Goal: Task Accomplishment & Management: Use online tool/utility

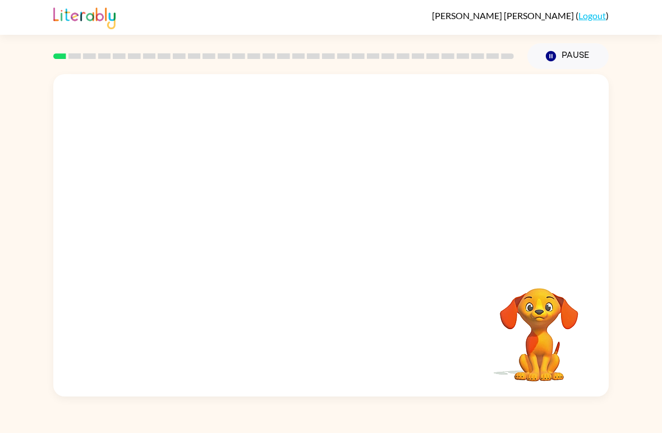
click at [209, 218] on video "Your browser must support playing .mp4 files to use Literably. Please try using…" at bounding box center [331, 169] width 556 height 190
click at [212, 205] on video "Your browser must support playing .mp4 files to use Literably. Please try using…" at bounding box center [331, 169] width 556 height 190
click at [208, 221] on video "Your browser must support playing .mp4 files to use Literably. Please try using…" at bounding box center [331, 169] width 556 height 190
click at [481, 100] on video "Your browser must support playing .mp4 files to use Literably. Please try using…" at bounding box center [331, 169] width 556 height 190
click at [209, 215] on video "Your browser must support playing .mp4 files to use Literably. Please try using…" at bounding box center [331, 169] width 556 height 190
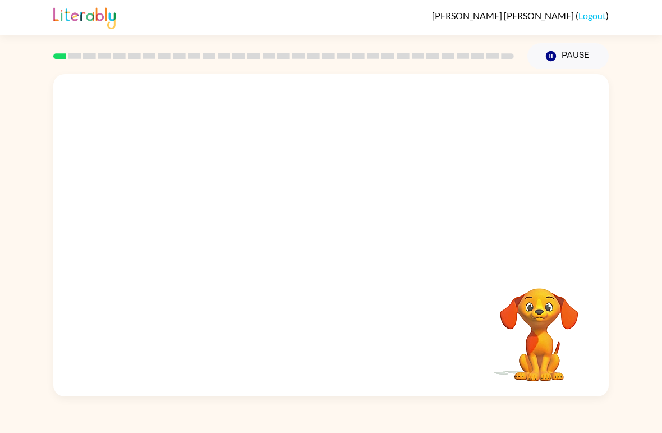
click at [201, 212] on video "Your browser must support playing .mp4 files to use Literably. Please try using…" at bounding box center [331, 169] width 556 height 190
click at [207, 210] on video "Your browser must support playing .mp4 files to use Literably. Please try using…" at bounding box center [331, 169] width 556 height 190
click at [208, 218] on video "Your browser must support playing .mp4 files to use Literably. Please try using…" at bounding box center [331, 169] width 556 height 190
click at [349, 218] on video "Your browser must support playing .mp4 files to use Literably. Please try using…" at bounding box center [331, 169] width 556 height 190
click at [360, 204] on video "Your browser must support playing .mp4 files to use Literably. Please try using…" at bounding box center [331, 169] width 556 height 190
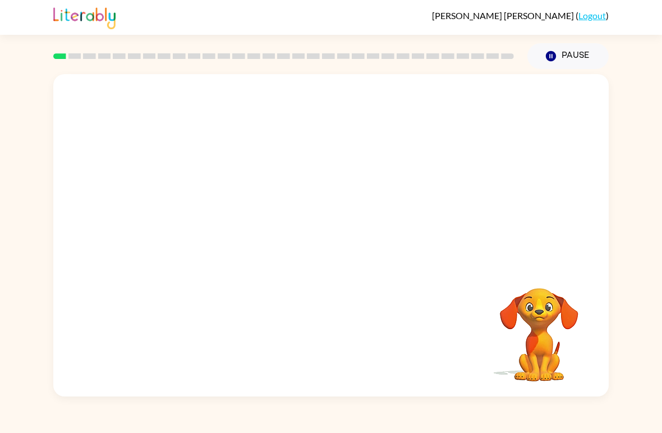
click at [202, 209] on video "Your browser must support playing .mp4 files to use Literably. Please try using…" at bounding box center [331, 169] width 556 height 190
click at [333, 240] on icon "button" at bounding box center [332, 241] width 20 height 20
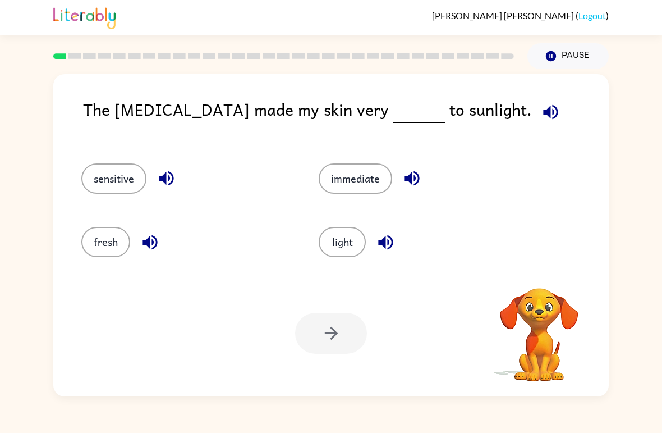
click at [332, 233] on button "light" at bounding box center [342, 242] width 47 height 30
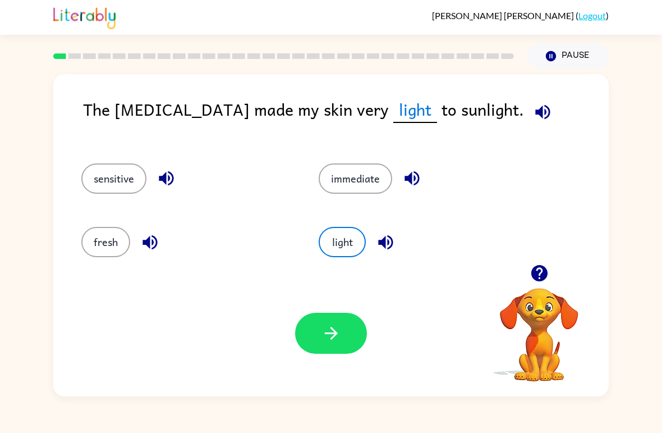
click at [129, 181] on button "sensitive" at bounding box center [113, 178] width 65 height 30
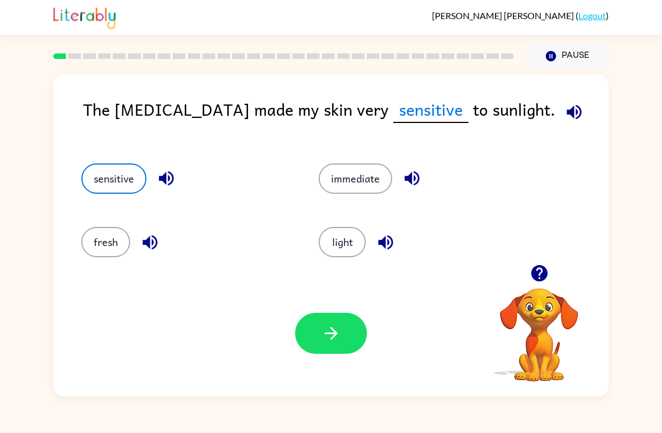
click at [341, 332] on button "button" at bounding box center [331, 333] width 72 height 41
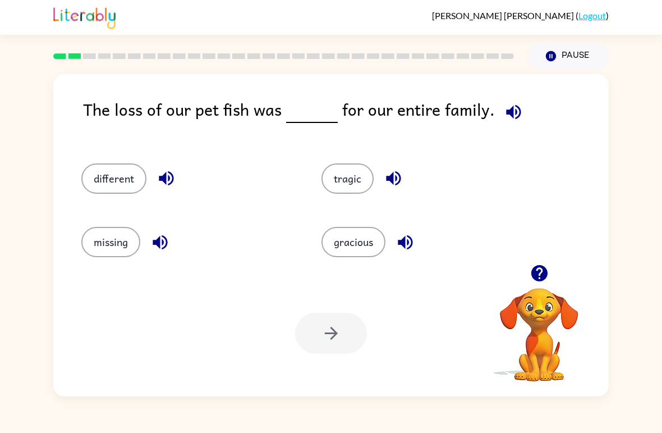
click at [505, 106] on icon "button" at bounding box center [514, 112] width 20 height 20
click at [342, 172] on button "tragic" at bounding box center [348, 178] width 52 height 30
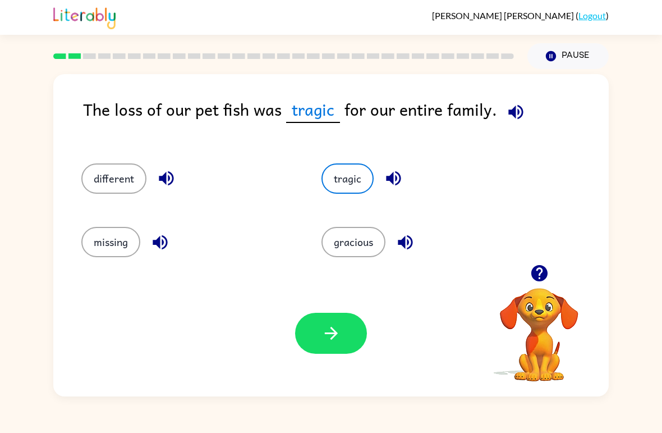
click at [326, 330] on icon "button" at bounding box center [332, 333] width 20 height 20
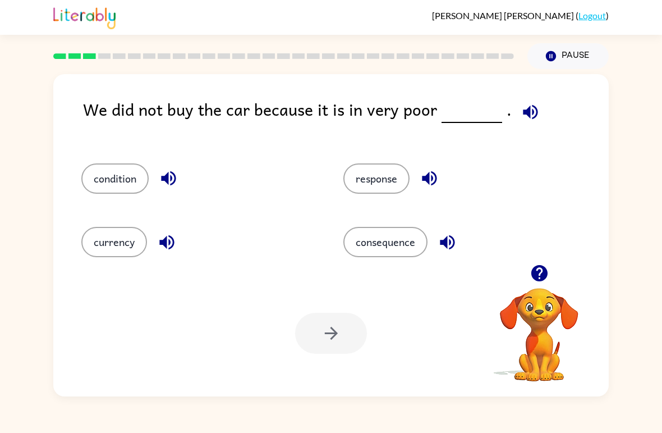
click at [85, 58] on rect at bounding box center [89, 56] width 13 height 6
click at [85, 53] on div at bounding box center [284, 55] width 474 height 39
click at [115, 180] on button "condition" at bounding box center [114, 178] width 67 height 30
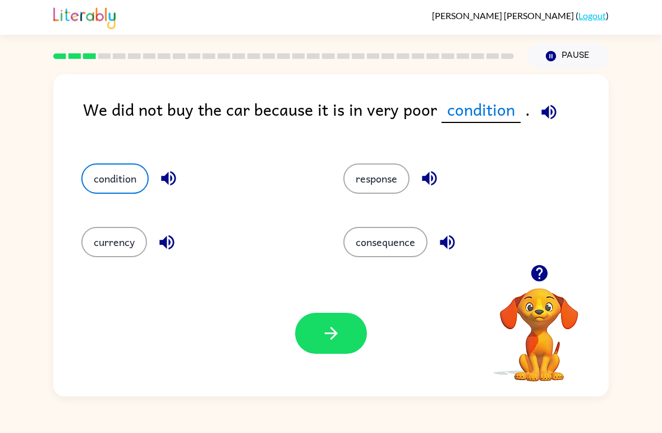
click at [309, 332] on button "button" at bounding box center [331, 333] width 72 height 41
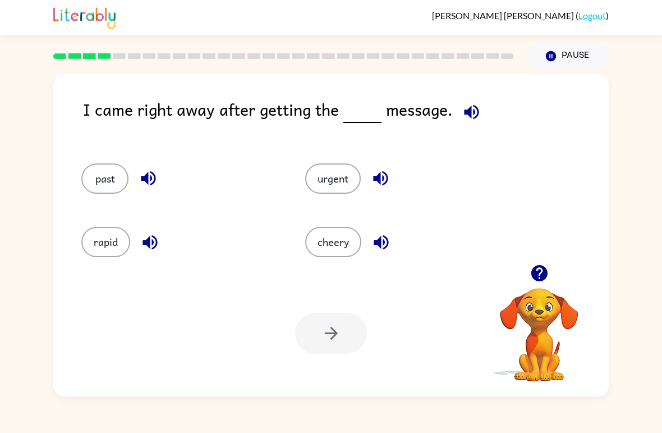
click at [330, 182] on button "urgent" at bounding box center [333, 178] width 56 height 30
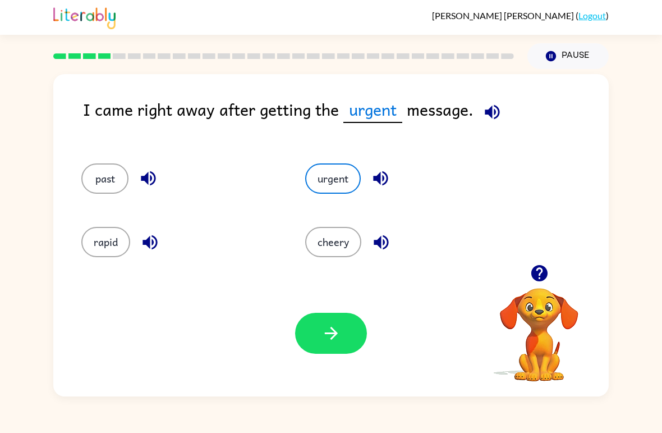
click at [333, 337] on icon "button" at bounding box center [330, 333] width 13 height 13
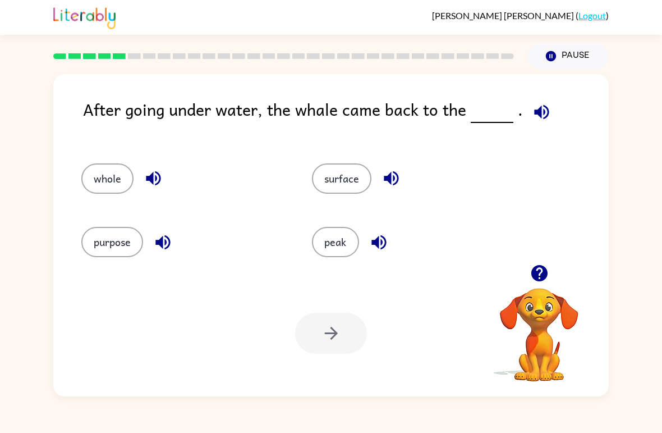
click at [20, 105] on div "After going under water, the whale came back to the . whole surface purpose pea…" at bounding box center [331, 232] width 662 height 327
click at [332, 181] on button "surface" at bounding box center [341, 178] width 59 height 30
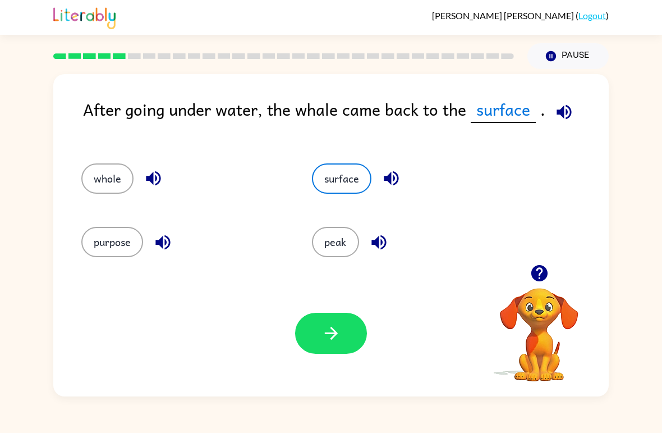
click at [335, 333] on icon "button" at bounding box center [330, 333] width 13 height 13
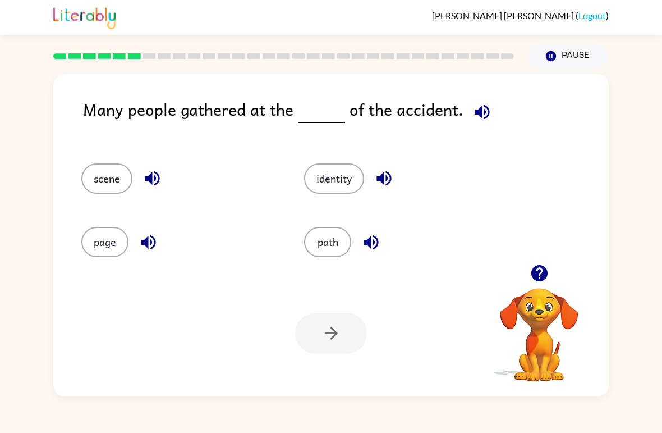
click at [333, 257] on button "path" at bounding box center [327, 242] width 47 height 30
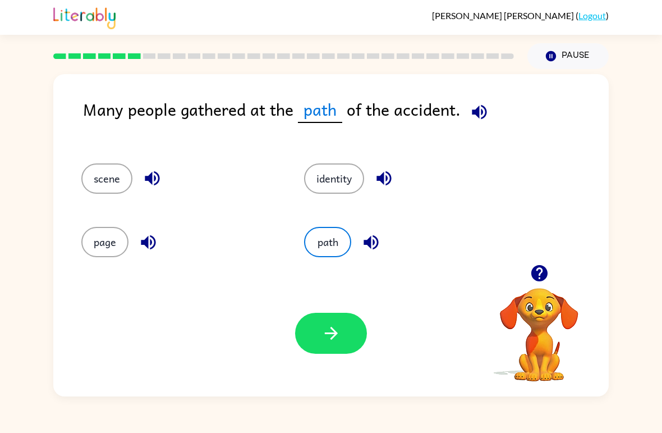
click at [342, 324] on button "button" at bounding box center [331, 333] width 72 height 41
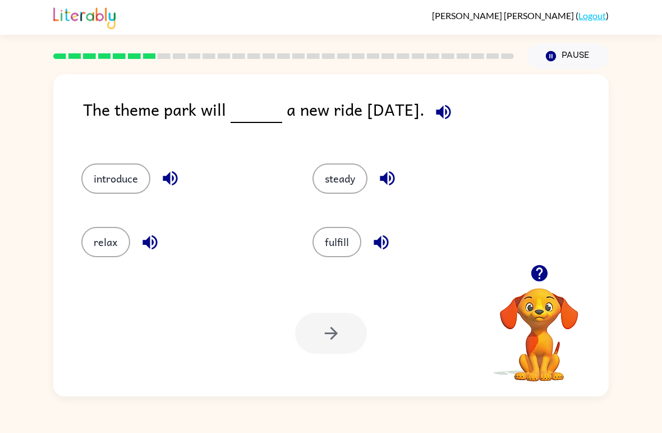
click at [89, 180] on button "introduce" at bounding box center [115, 178] width 69 height 30
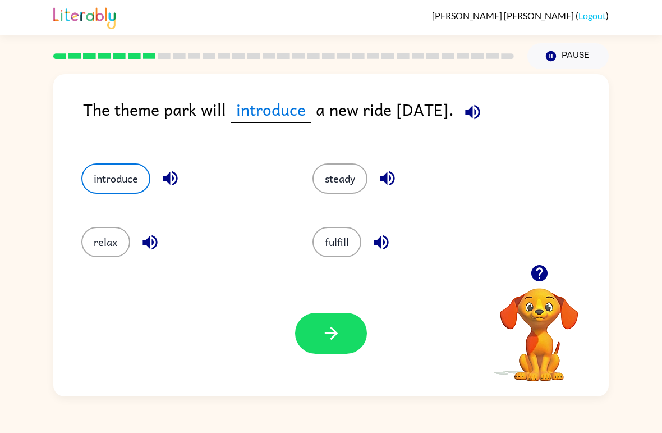
click at [329, 327] on icon "button" at bounding box center [332, 333] width 20 height 20
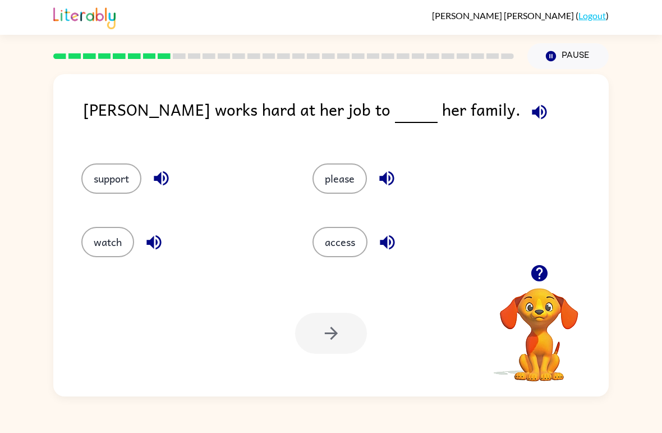
click at [112, 181] on button "support" at bounding box center [111, 178] width 60 height 30
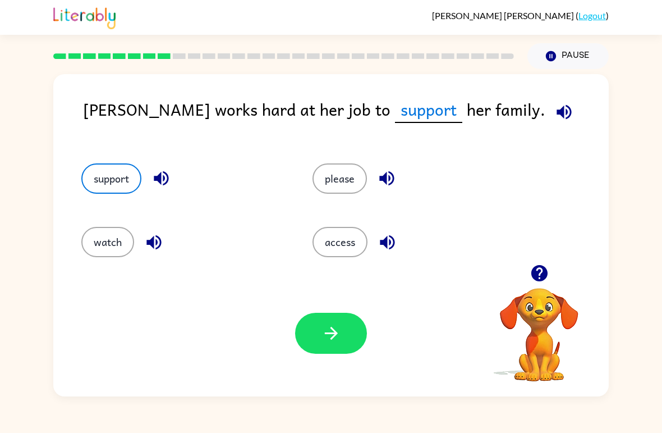
click at [325, 342] on icon "button" at bounding box center [332, 333] width 20 height 20
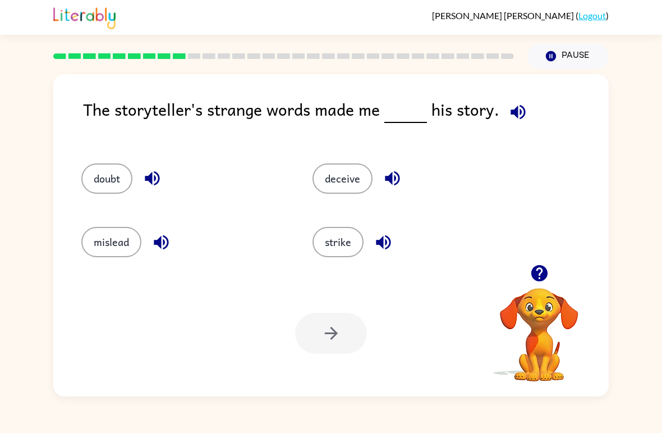
click at [122, 182] on button "doubt" at bounding box center [106, 178] width 51 height 30
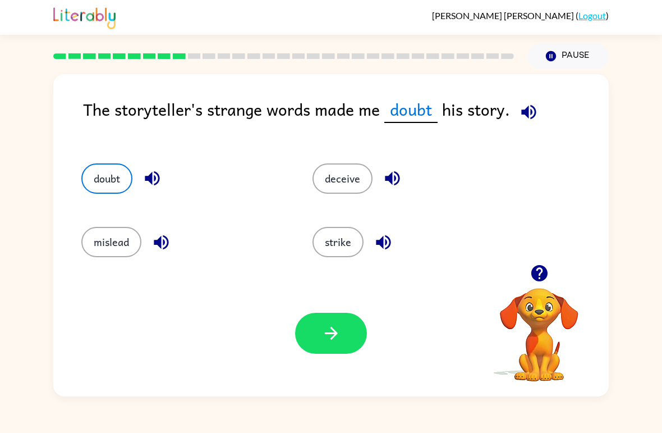
click at [324, 343] on button "button" at bounding box center [331, 333] width 72 height 41
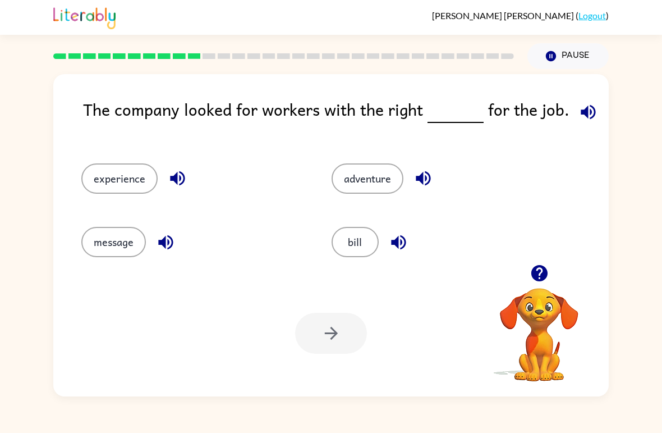
click at [125, 182] on button "experience" at bounding box center [119, 178] width 76 height 30
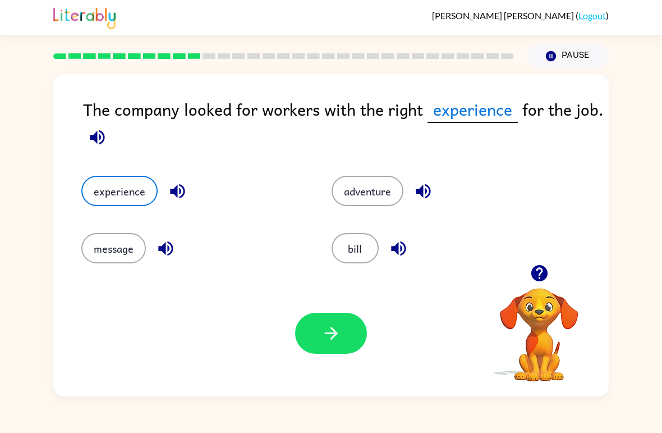
click at [332, 332] on icon "button" at bounding box center [332, 333] width 20 height 20
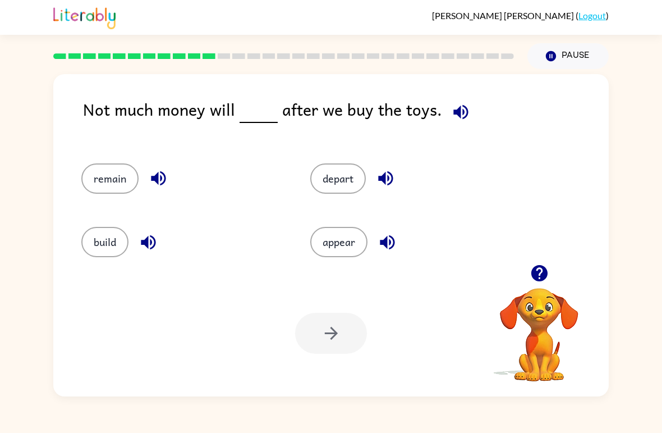
click at [115, 171] on button "remain" at bounding box center [109, 178] width 57 height 30
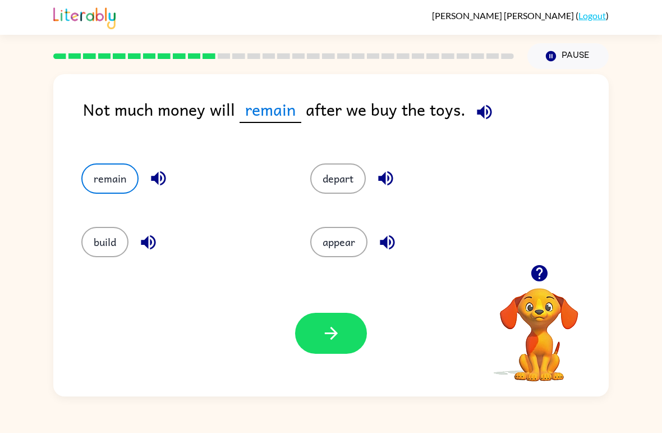
click at [317, 336] on button "button" at bounding box center [331, 333] width 72 height 41
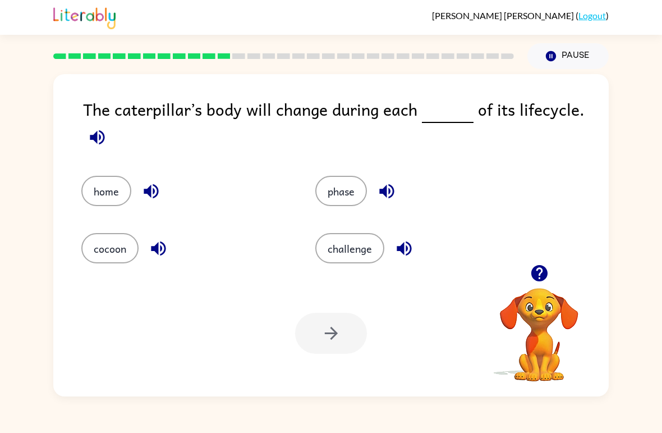
click at [341, 199] on button "phase" at bounding box center [341, 191] width 52 height 30
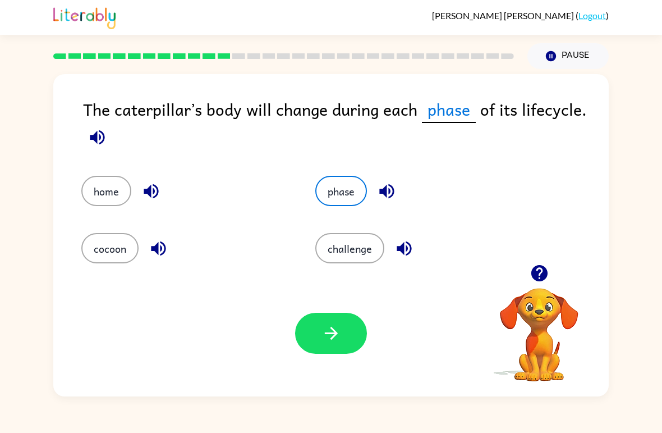
click at [338, 331] on icon "button" at bounding box center [332, 333] width 20 height 20
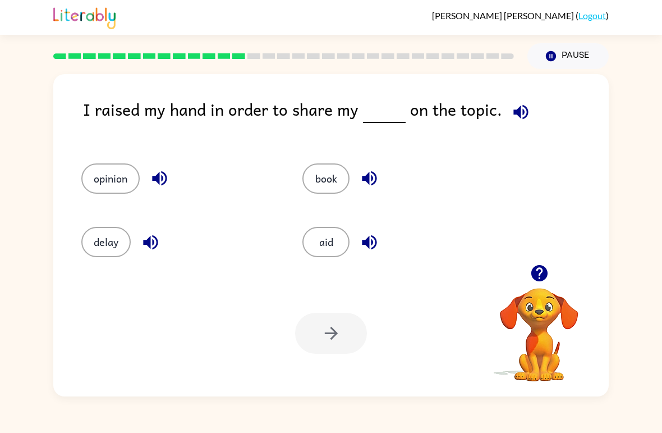
click at [123, 172] on button "opinion" at bounding box center [110, 178] width 58 height 30
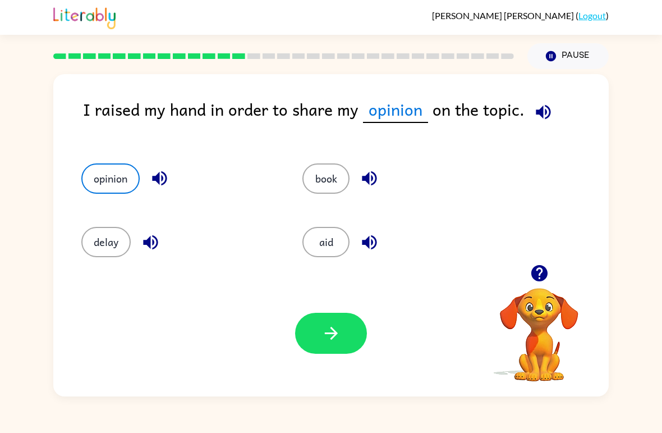
click at [327, 343] on button "button" at bounding box center [331, 333] width 72 height 41
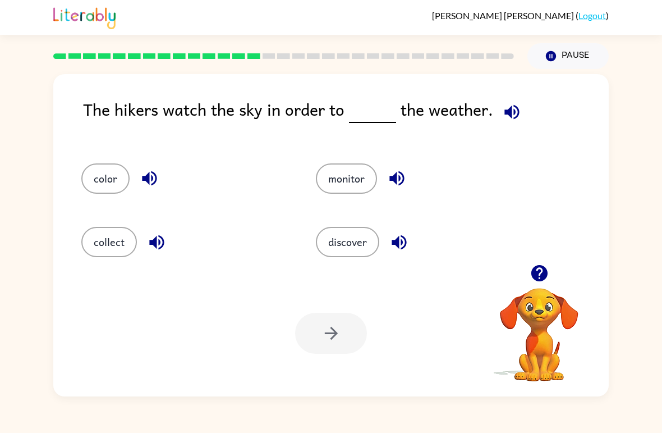
click at [325, 232] on button "discover" at bounding box center [347, 242] width 63 height 30
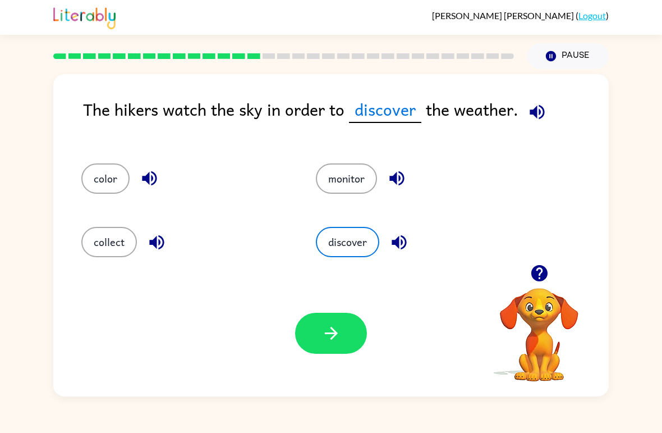
click at [329, 334] on icon "button" at bounding box center [330, 333] width 13 height 13
click at [340, 331] on div at bounding box center [331, 333] width 72 height 41
click at [466, 207] on div "discover" at bounding box center [412, 236] width 235 height 63
click at [562, 182] on div "color monitor collect discover" at bounding box center [331, 205] width 533 height 118
click at [361, 176] on button "monitor" at bounding box center [346, 178] width 61 height 30
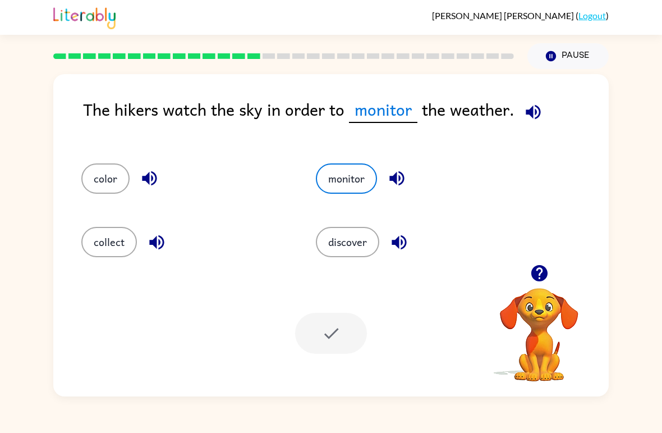
click at [353, 246] on button "discover" at bounding box center [347, 242] width 63 height 30
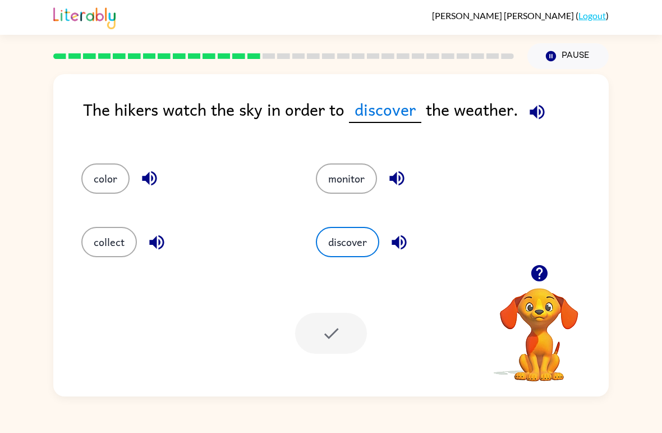
click at [342, 338] on div at bounding box center [331, 333] width 72 height 41
click at [334, 333] on div at bounding box center [331, 333] width 72 height 41
click at [544, 117] on icon "button" at bounding box center [538, 112] width 20 height 20
click at [566, 56] on button "Pause Pause" at bounding box center [568, 56] width 81 height 26
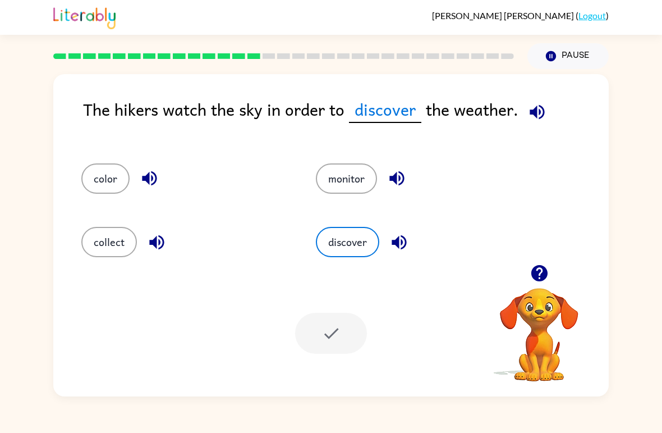
click at [571, 56] on button "Pause Pause" at bounding box center [568, 56] width 81 height 26
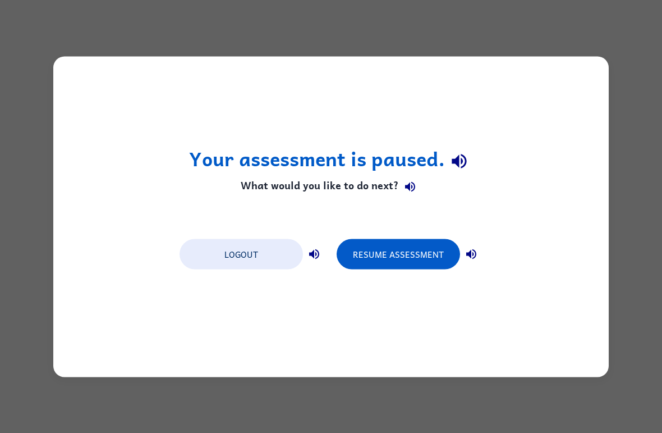
click at [419, 253] on button "Resume Assessment" at bounding box center [398, 254] width 123 height 30
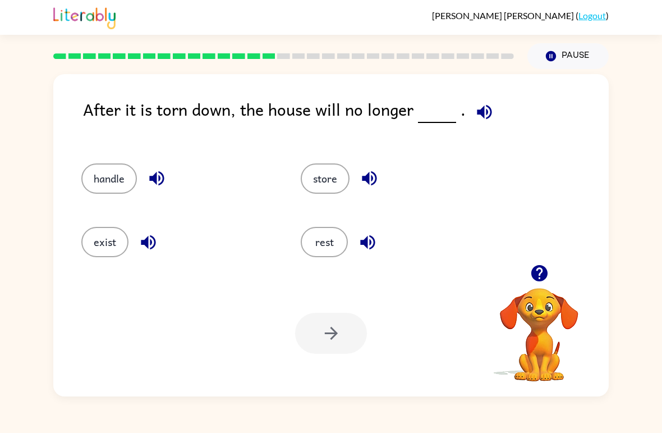
click at [96, 250] on button "exist" at bounding box center [104, 242] width 47 height 30
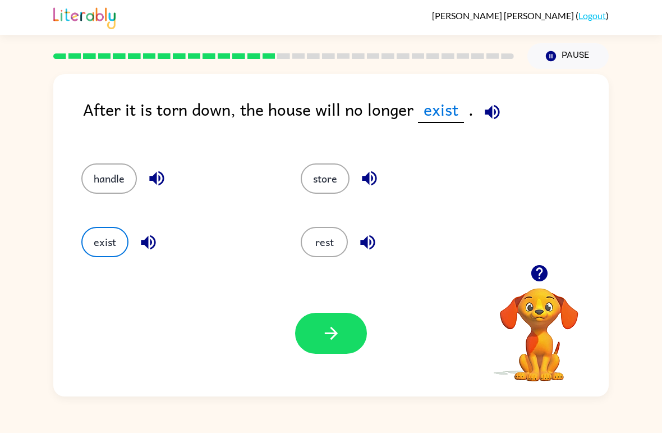
click at [313, 325] on button "button" at bounding box center [331, 333] width 72 height 41
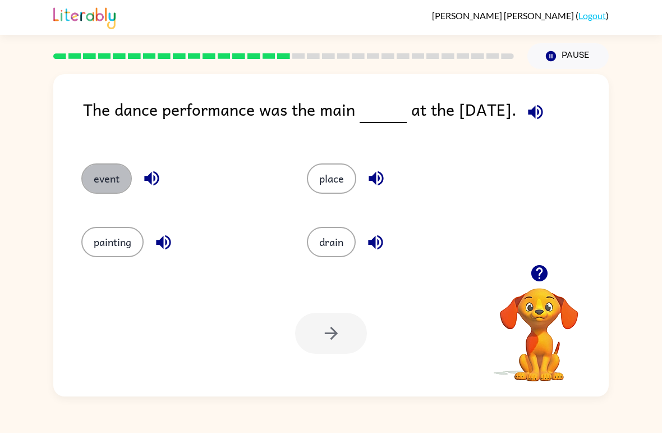
click at [106, 181] on button "event" at bounding box center [106, 178] width 51 height 30
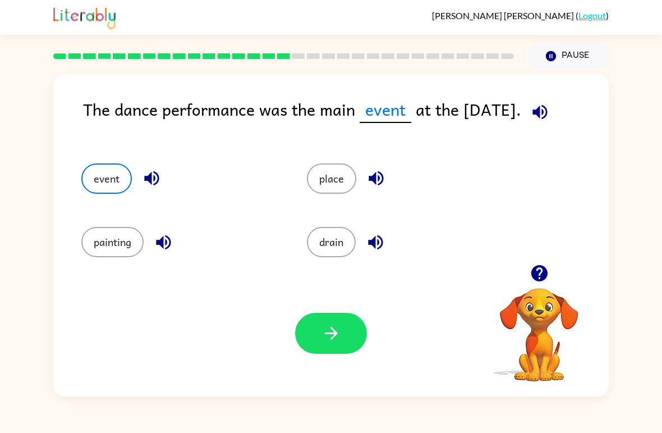
click at [337, 351] on button "button" at bounding box center [331, 333] width 72 height 41
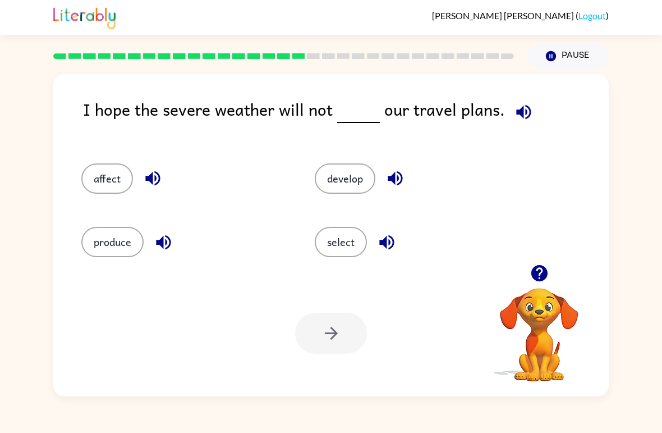
click at [109, 186] on button "affect" at bounding box center [107, 178] width 52 height 30
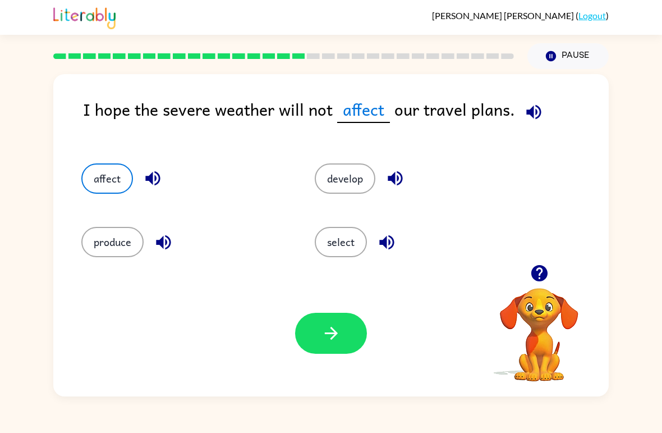
click at [337, 334] on icon "button" at bounding box center [330, 333] width 13 height 13
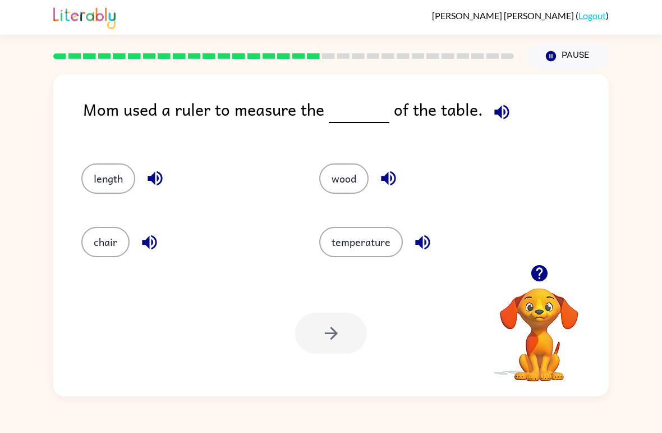
click at [111, 157] on div "length" at bounding box center [179, 173] width 238 height 63
click at [124, 184] on button "length" at bounding box center [108, 178] width 54 height 30
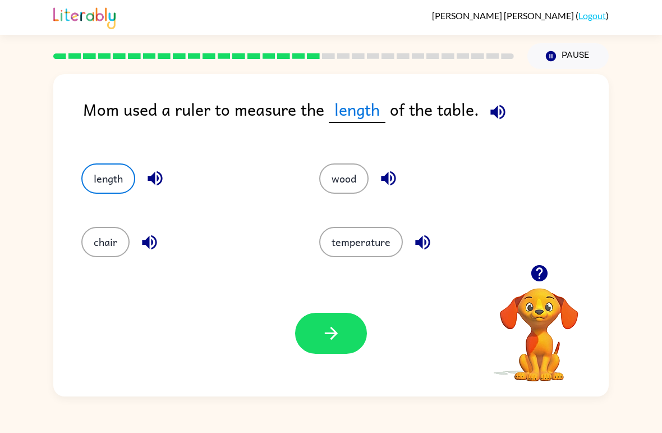
click at [325, 351] on button "button" at bounding box center [331, 333] width 72 height 41
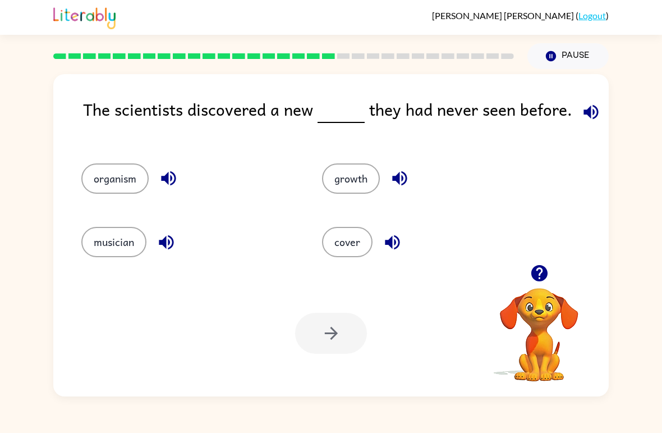
click at [107, 180] on button "organism" at bounding box center [114, 178] width 67 height 30
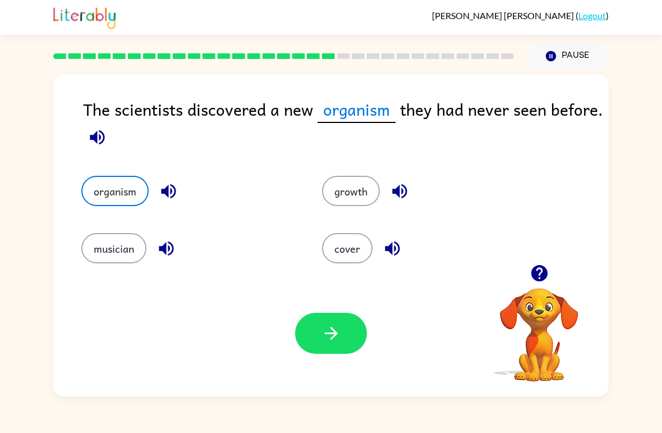
click at [317, 331] on button "button" at bounding box center [331, 333] width 72 height 41
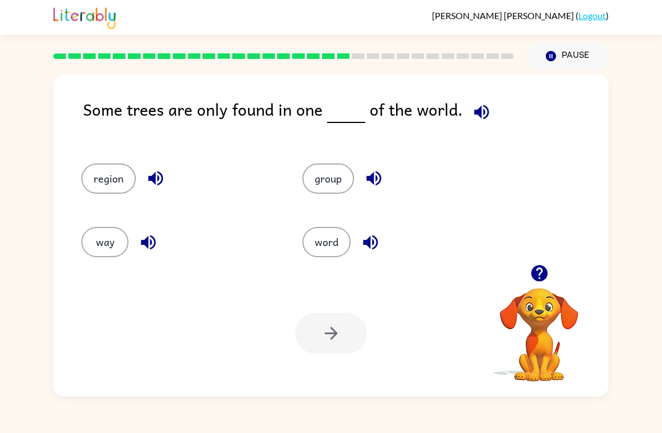
click at [107, 174] on button "region" at bounding box center [108, 178] width 54 height 30
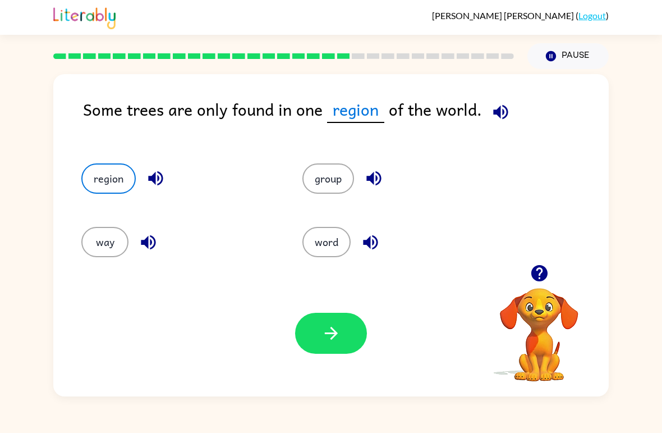
click at [347, 338] on button "button" at bounding box center [331, 333] width 72 height 41
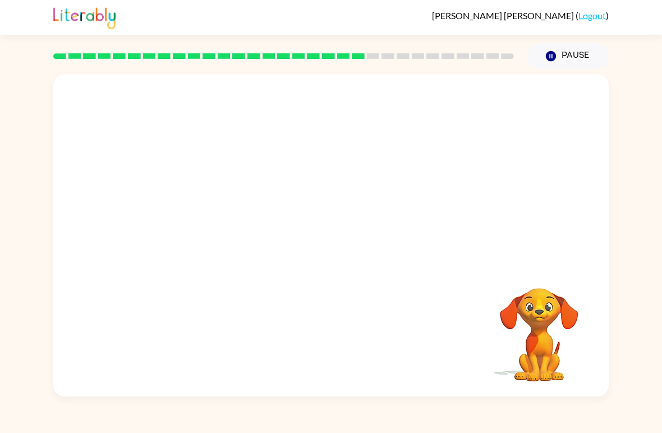
click at [226, 232] on video "Your browser must support playing .mp4 files to use Literably. Please try using…" at bounding box center [331, 169] width 556 height 190
click at [230, 234] on video "Your browser must support playing .mp4 files to use Literably. Please try using…" at bounding box center [331, 169] width 556 height 190
click at [267, 231] on video "Your browser must support playing .mp4 files to use Literably. Please try using…" at bounding box center [331, 169] width 556 height 190
click at [230, 240] on video "Your browser must support playing .mp4 files to use Literably. Please try using…" at bounding box center [331, 169] width 556 height 190
click at [235, 227] on video "Your browser must support playing .mp4 files to use Literably. Please try using…" at bounding box center [331, 169] width 556 height 190
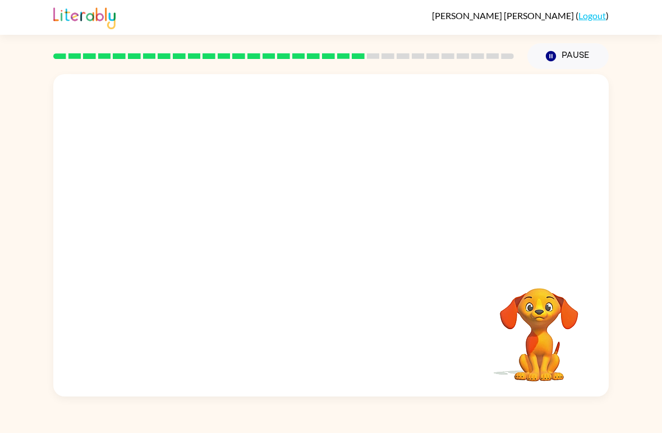
click at [235, 238] on video "Your browser must support playing .mp4 files to use Literably. Please try using…" at bounding box center [331, 169] width 556 height 190
click at [237, 229] on video "Your browser must support playing .mp4 files to use Literably. Please try using…" at bounding box center [331, 169] width 556 height 190
click at [331, 257] on button "button" at bounding box center [331, 241] width 72 height 41
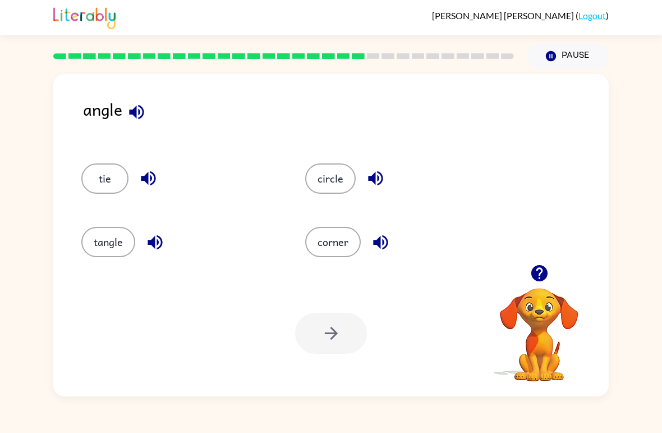
click at [332, 254] on button "corner" at bounding box center [333, 242] width 56 height 30
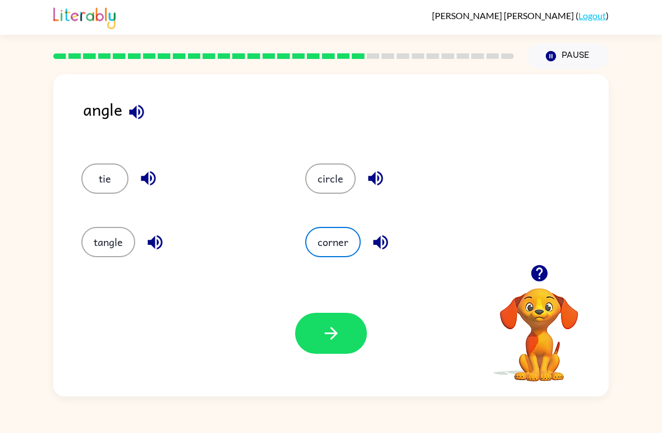
click at [336, 343] on button "button" at bounding box center [331, 333] width 72 height 41
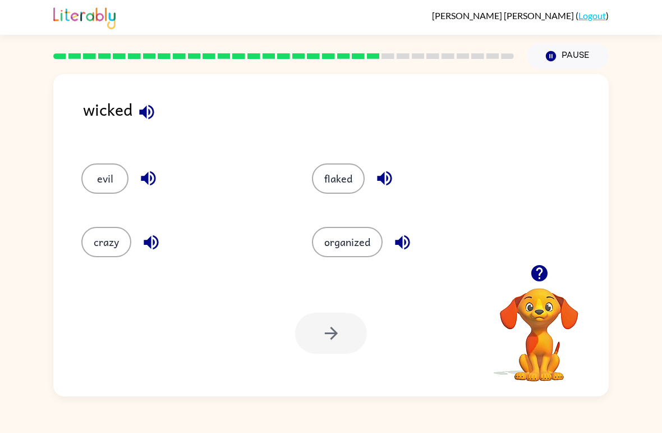
click at [125, 183] on button "evil" at bounding box center [104, 178] width 47 height 30
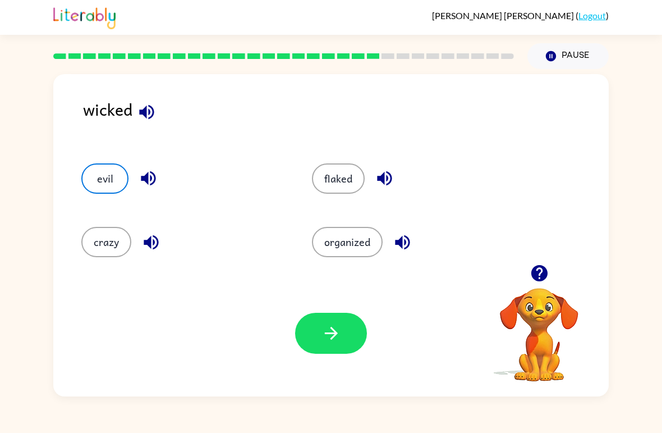
click at [338, 348] on button "button" at bounding box center [331, 333] width 72 height 41
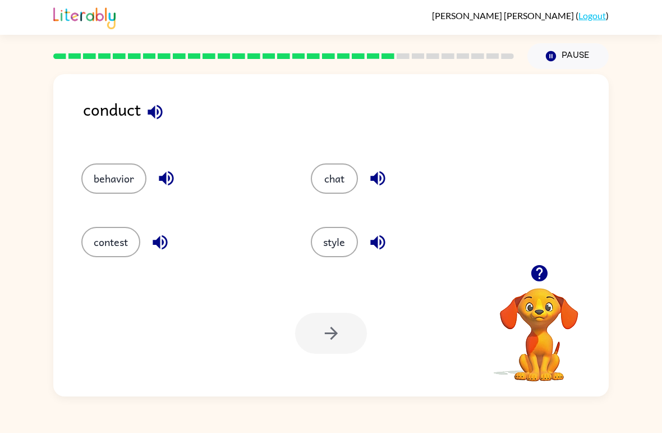
click at [169, 115] on button "button" at bounding box center [155, 112] width 29 height 29
click at [126, 182] on button "behavior" at bounding box center [113, 178] width 65 height 30
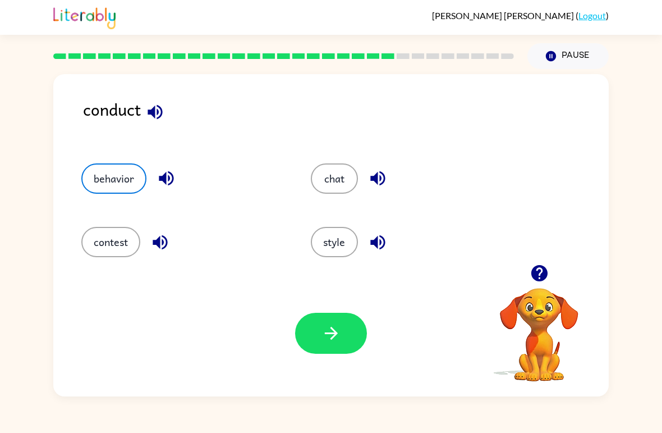
click at [337, 325] on icon "button" at bounding box center [332, 333] width 20 height 20
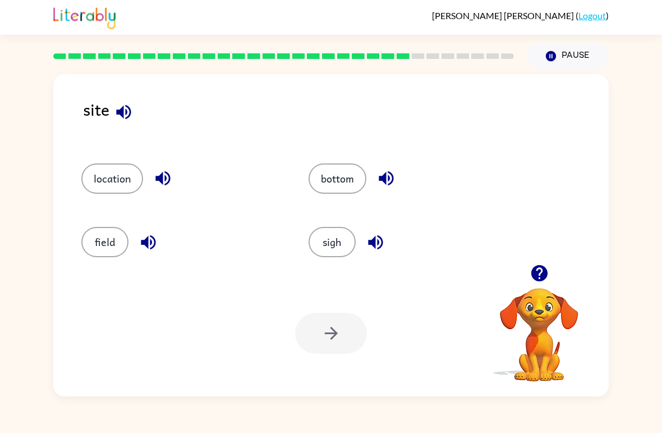
click at [127, 173] on button "location" at bounding box center [112, 178] width 62 height 30
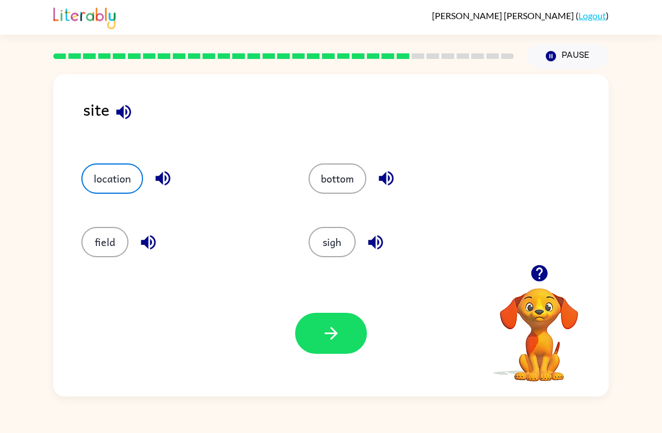
click at [327, 342] on icon "button" at bounding box center [332, 333] width 20 height 20
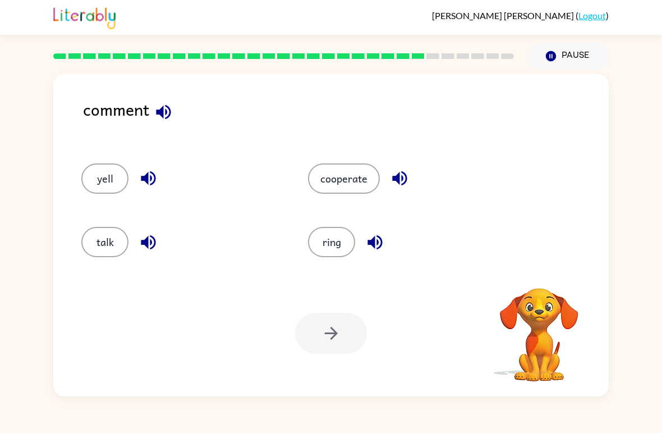
click at [127, 241] on button "talk" at bounding box center [104, 242] width 47 height 30
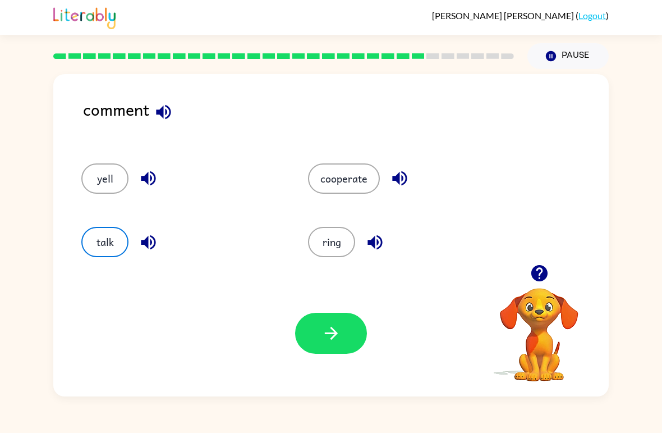
click at [331, 333] on icon "button" at bounding box center [332, 333] width 20 height 20
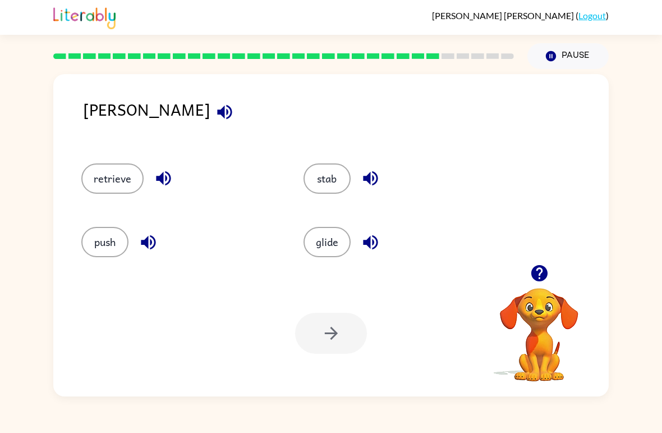
click at [329, 177] on button "stab" at bounding box center [327, 178] width 47 height 30
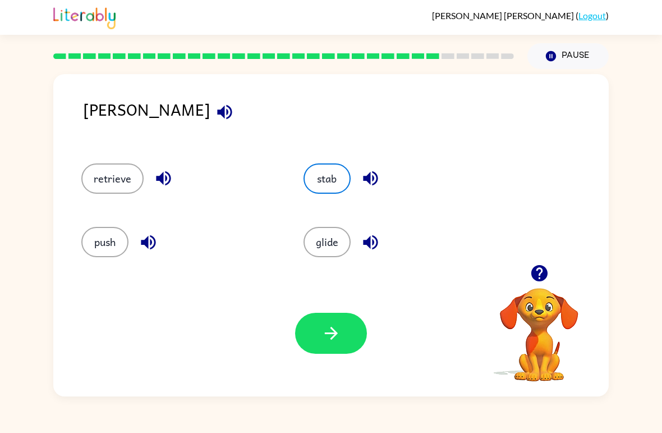
click at [315, 347] on button "button" at bounding box center [331, 333] width 72 height 41
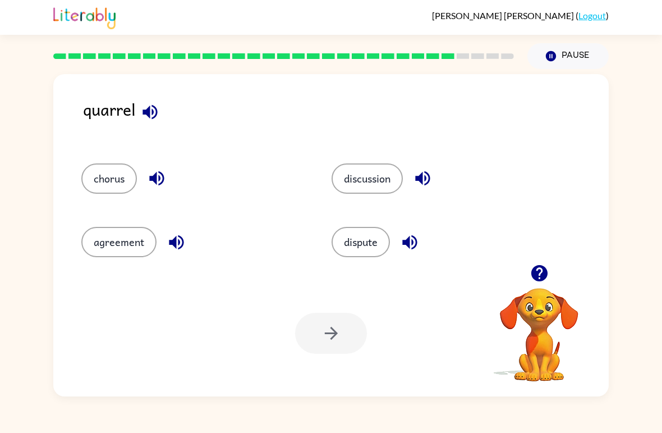
click at [102, 180] on button "chorus" at bounding box center [109, 178] width 56 height 30
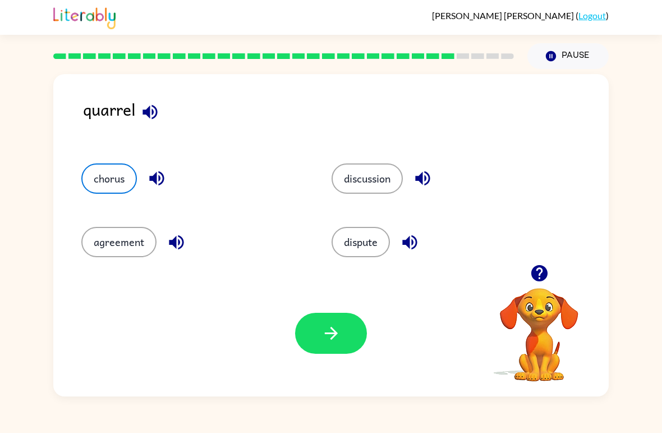
click at [327, 334] on icon "button" at bounding box center [332, 333] width 20 height 20
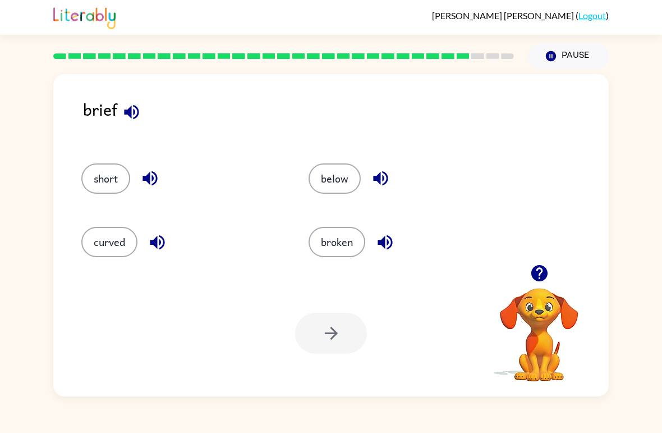
click at [354, 246] on button "broken" at bounding box center [337, 242] width 57 height 30
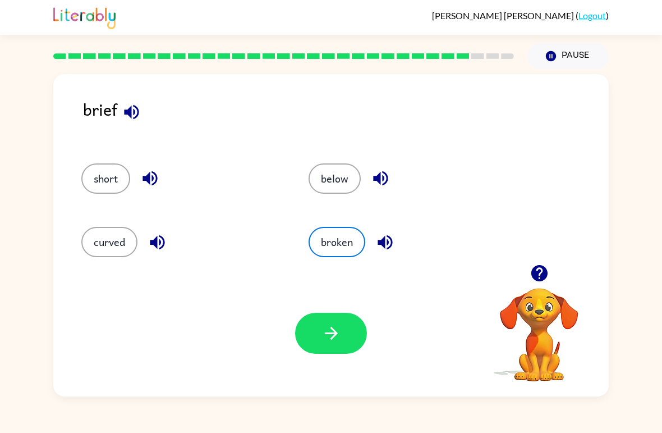
click at [317, 347] on button "button" at bounding box center [331, 333] width 72 height 41
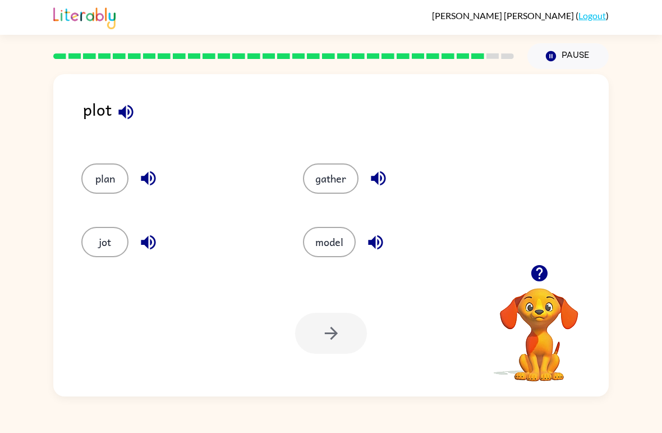
click at [338, 185] on button "gather" at bounding box center [331, 178] width 56 height 30
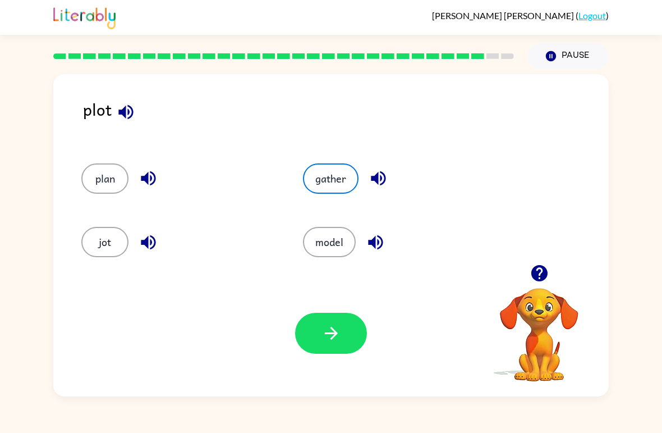
click at [316, 250] on button "model" at bounding box center [329, 242] width 53 height 30
click at [315, 336] on button "button" at bounding box center [331, 333] width 72 height 41
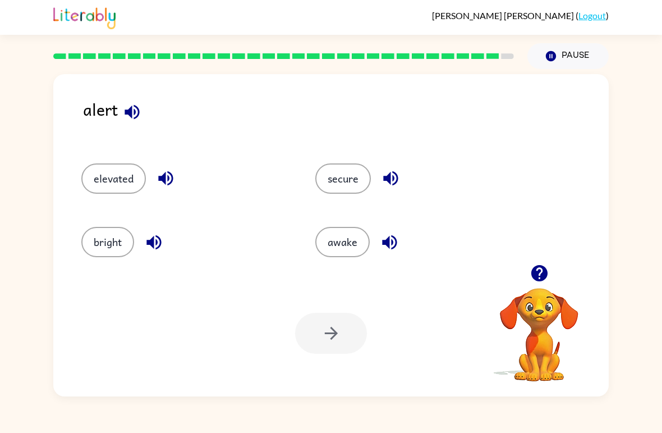
click at [320, 351] on div at bounding box center [331, 333] width 72 height 41
click at [323, 330] on div at bounding box center [331, 333] width 72 height 41
click at [322, 163] on div "secure" at bounding box center [411, 173] width 234 height 63
click at [333, 184] on button "secure" at bounding box center [343, 178] width 56 height 30
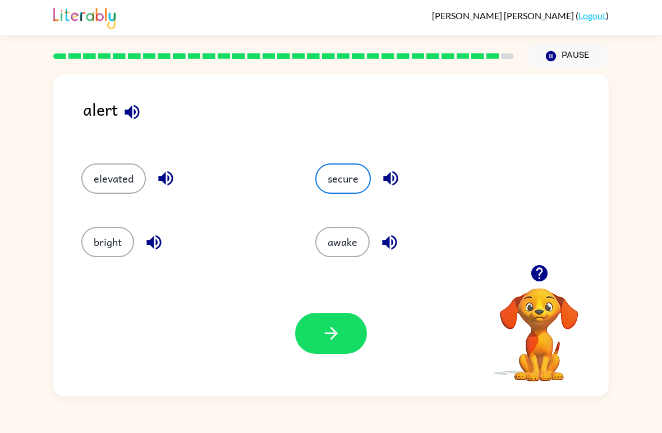
click at [314, 360] on div "Your browser must support playing .mp4 files to use Literably. Please try using…" at bounding box center [331, 333] width 556 height 126
click at [323, 340] on icon "button" at bounding box center [332, 333] width 20 height 20
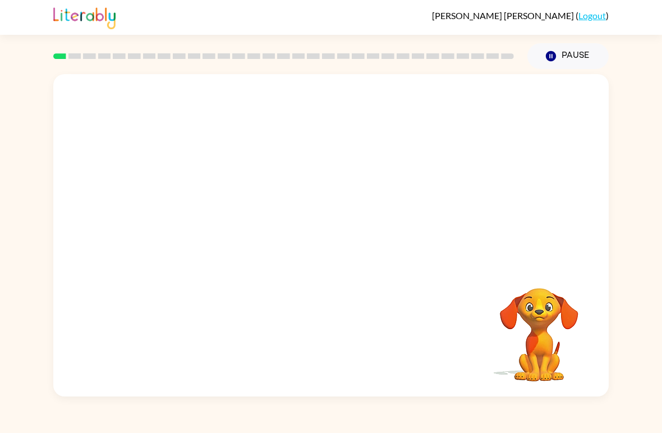
click at [302, 180] on video "Your browser must support playing .mp4 files to use Literably. Please try using…" at bounding box center [331, 169] width 556 height 190
click at [368, 211] on video "Your browser must support playing .mp4 files to use Literably. Please try using…" at bounding box center [331, 169] width 556 height 190
click at [315, 239] on div at bounding box center [331, 241] width 72 height 41
click at [331, 228] on div at bounding box center [331, 241] width 72 height 41
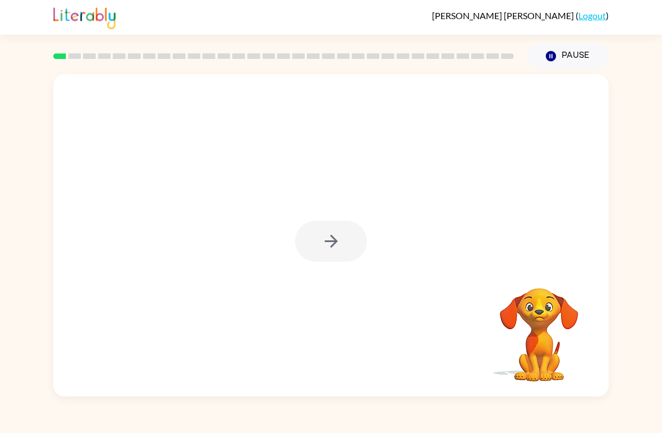
click at [331, 227] on div at bounding box center [331, 241] width 72 height 41
click at [337, 237] on icon "button" at bounding box center [332, 241] width 20 height 20
click at [295, 232] on div at bounding box center [331, 169] width 556 height 190
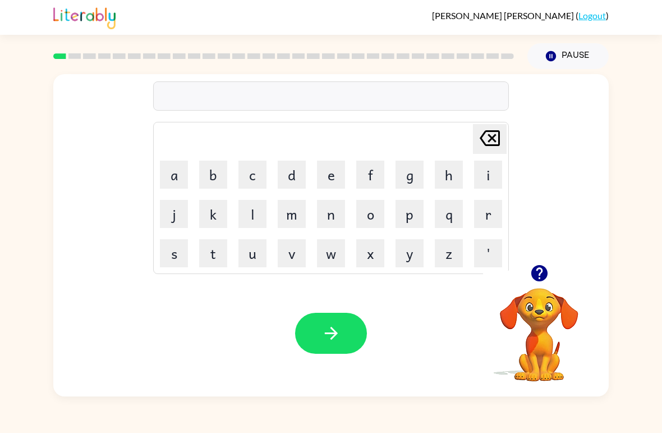
click at [215, 168] on button "b" at bounding box center [213, 174] width 28 height 28
click at [373, 216] on button "o" at bounding box center [370, 214] width 28 height 28
click at [475, 205] on button "r" at bounding box center [488, 214] width 28 height 28
click at [291, 177] on button "d" at bounding box center [292, 174] width 28 height 28
click at [329, 175] on button "e" at bounding box center [331, 174] width 28 height 28
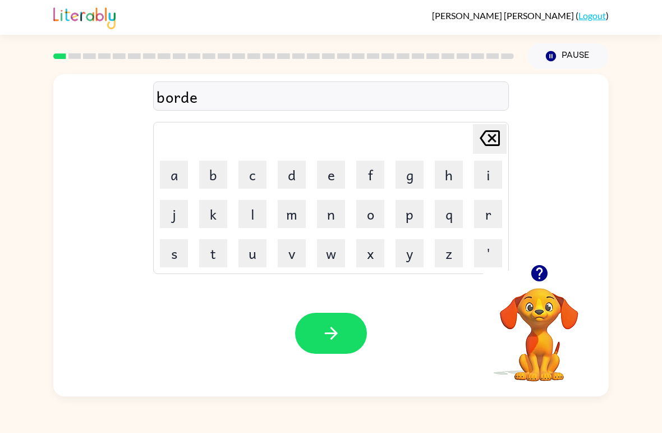
click at [482, 209] on button "r" at bounding box center [488, 214] width 28 height 28
click at [317, 329] on button "button" at bounding box center [331, 333] width 72 height 41
click at [254, 170] on button "c" at bounding box center [253, 174] width 28 height 28
click at [373, 214] on button "o" at bounding box center [370, 214] width 28 height 28
click at [257, 251] on button "u" at bounding box center [253, 253] width 28 height 28
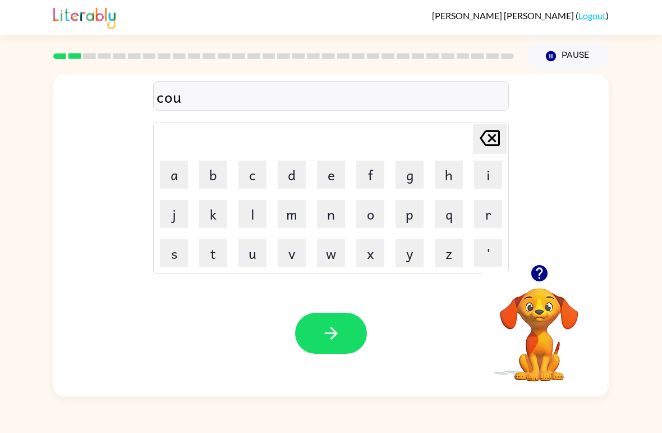
click at [334, 217] on button "n" at bounding box center [331, 214] width 28 height 28
click at [217, 253] on button "t" at bounding box center [213, 253] width 28 height 28
click at [331, 334] on icon "button" at bounding box center [332, 333] width 20 height 20
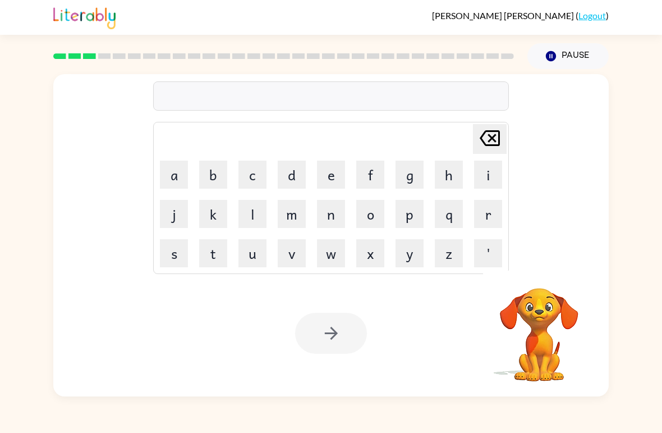
click at [249, 212] on button "l" at bounding box center [253, 214] width 28 height 28
click at [373, 213] on button "o" at bounding box center [370, 214] width 28 height 28
click at [214, 168] on button "b" at bounding box center [213, 174] width 28 height 28
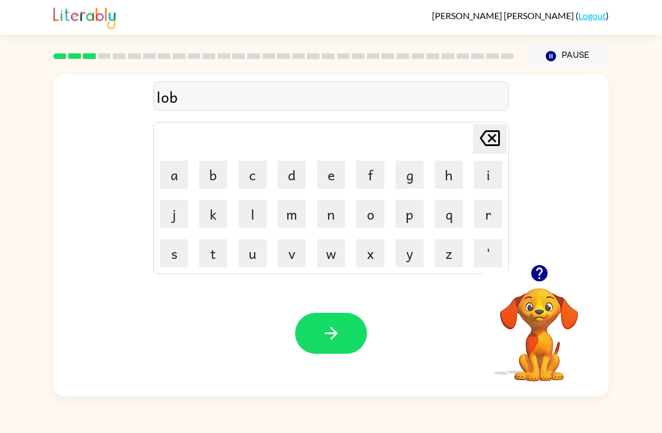
click at [249, 180] on button "c" at bounding box center [253, 174] width 28 height 28
click at [177, 166] on button "a" at bounding box center [174, 174] width 28 height 28
click at [488, 179] on button "i" at bounding box center [488, 174] width 28 height 28
click at [218, 256] on button "t" at bounding box center [213, 253] width 28 height 28
click at [487, 142] on icon "Delete Delete last character input" at bounding box center [489, 138] width 27 height 27
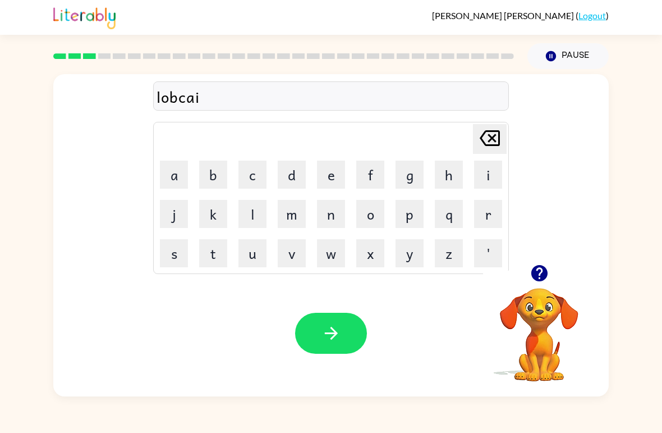
click at [485, 145] on icon at bounding box center [490, 138] width 20 height 16
click at [484, 145] on icon at bounding box center [490, 138] width 20 height 16
click at [485, 138] on icon "Delete Delete last character input" at bounding box center [489, 138] width 27 height 27
click at [255, 174] on button "c" at bounding box center [253, 174] width 28 height 28
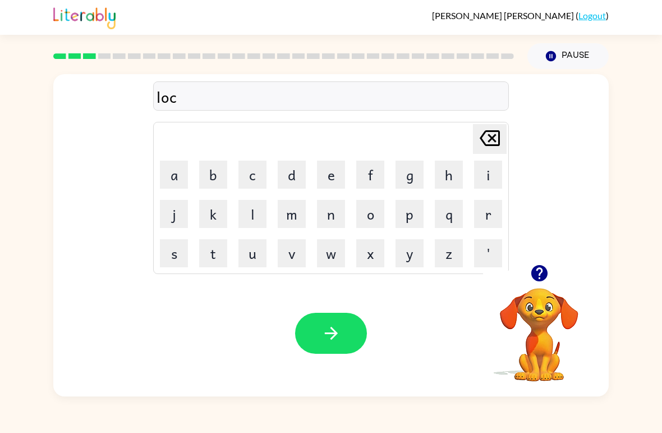
click at [185, 175] on button "a" at bounding box center [174, 174] width 28 height 28
click at [477, 171] on button "i" at bounding box center [488, 174] width 28 height 28
click at [214, 255] on button "t" at bounding box center [213, 253] width 28 height 28
click at [322, 320] on button "button" at bounding box center [331, 333] width 72 height 41
click at [217, 261] on button "t" at bounding box center [213, 253] width 28 height 28
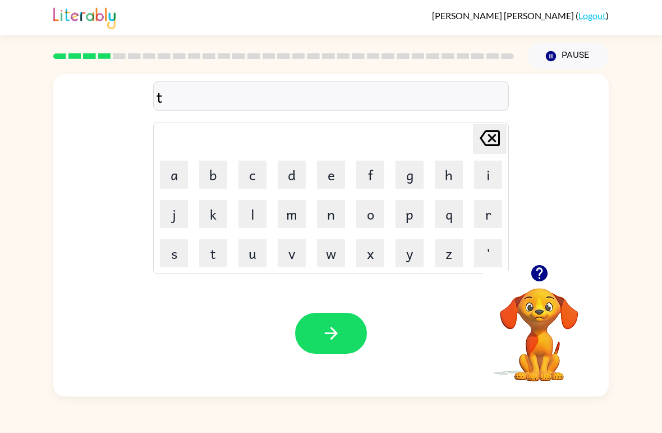
click at [333, 254] on button "w" at bounding box center [331, 253] width 28 height 28
click at [479, 171] on button "i" at bounding box center [488, 174] width 28 height 28
click at [254, 257] on button "u" at bounding box center [253, 253] width 28 height 28
click at [492, 139] on icon at bounding box center [490, 138] width 20 height 16
click at [324, 219] on button "n" at bounding box center [331, 214] width 28 height 28
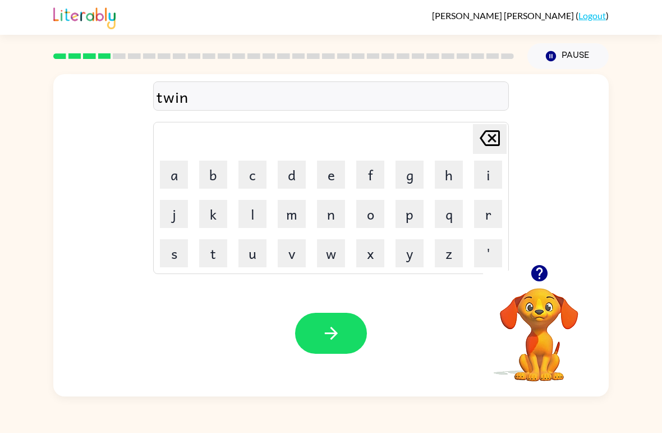
click at [329, 315] on button "button" at bounding box center [331, 333] width 72 height 41
click at [331, 209] on button "n" at bounding box center [331, 214] width 28 height 28
click at [335, 178] on button "e" at bounding box center [331, 174] width 28 height 28
click at [491, 222] on button "r" at bounding box center [488, 214] width 28 height 28
click at [254, 208] on button "l" at bounding box center [253, 214] width 28 height 28
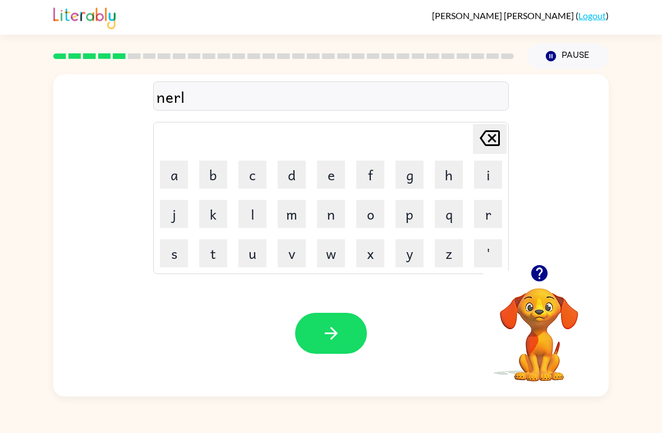
click at [414, 256] on button "y" at bounding box center [410, 253] width 28 height 28
click at [490, 140] on icon at bounding box center [490, 138] width 20 height 16
click at [490, 139] on icon "Delete Delete last character input" at bounding box center [489, 138] width 27 height 27
click at [478, 143] on icon "Delete Delete last character input" at bounding box center [489, 138] width 27 height 27
click at [172, 163] on button "a" at bounding box center [174, 174] width 28 height 28
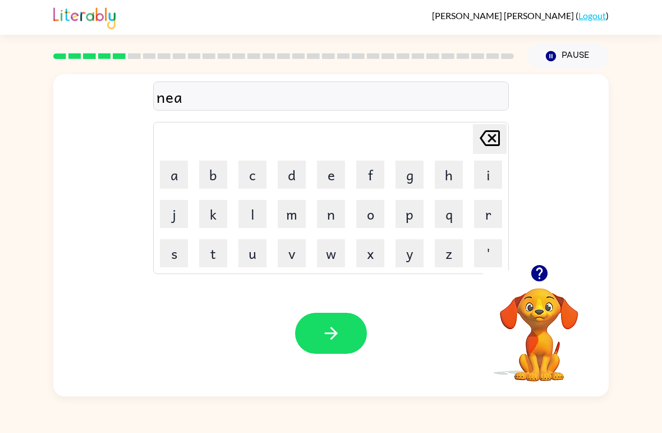
click at [485, 210] on button "r" at bounding box center [488, 214] width 28 height 28
click at [251, 217] on button "l" at bounding box center [253, 214] width 28 height 28
click at [402, 255] on button "y" at bounding box center [410, 253] width 28 height 28
click at [335, 329] on icon "button" at bounding box center [332, 333] width 20 height 20
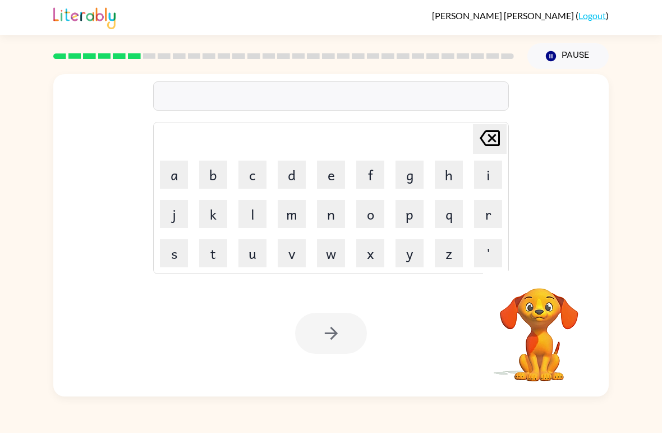
click at [208, 176] on button "b" at bounding box center [213, 174] width 28 height 28
click at [335, 174] on button "e" at bounding box center [331, 174] width 28 height 28
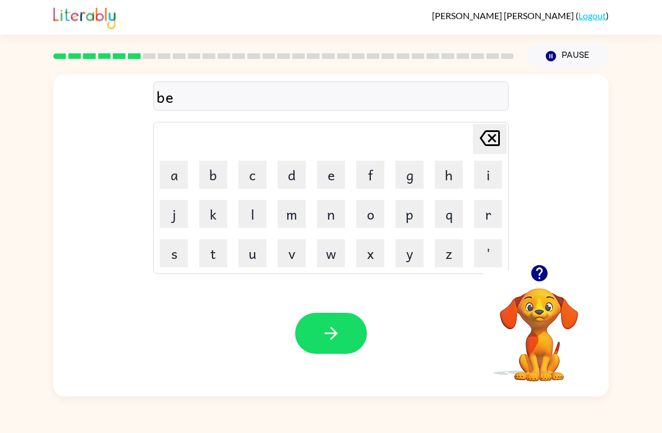
click at [446, 177] on button "h" at bounding box center [449, 174] width 28 height 28
click at [489, 173] on button "i" at bounding box center [488, 174] width 28 height 28
click at [331, 217] on button "n" at bounding box center [331, 214] width 28 height 28
click at [289, 175] on button "d" at bounding box center [292, 174] width 28 height 28
click at [325, 328] on icon "button" at bounding box center [332, 333] width 20 height 20
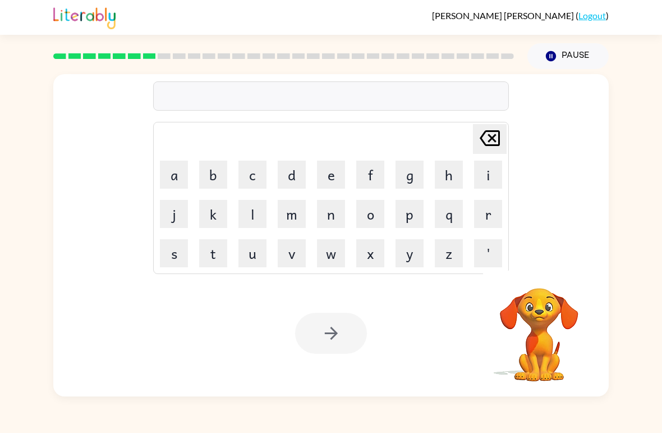
click at [218, 254] on button "t" at bounding box center [213, 253] width 28 height 28
click at [480, 218] on button "r" at bounding box center [488, 214] width 28 height 28
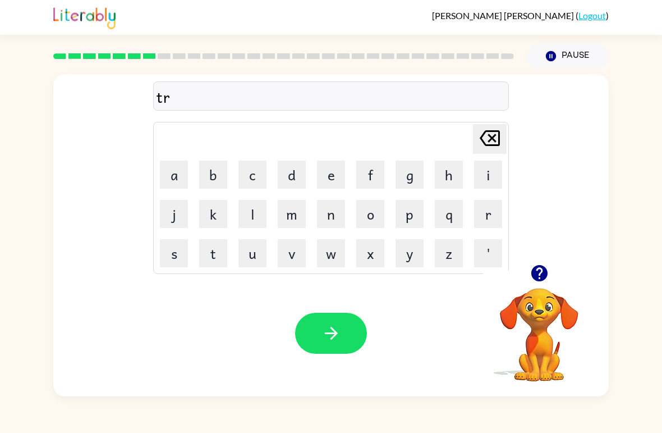
click at [482, 175] on button "i" at bounding box center [488, 174] width 28 height 28
click at [251, 177] on button "c" at bounding box center [253, 174] width 28 height 28
click at [218, 213] on button "k" at bounding box center [213, 214] width 28 height 28
click at [253, 210] on button "l" at bounding box center [253, 214] width 28 height 28
click at [338, 181] on button "e" at bounding box center [331, 174] width 28 height 28
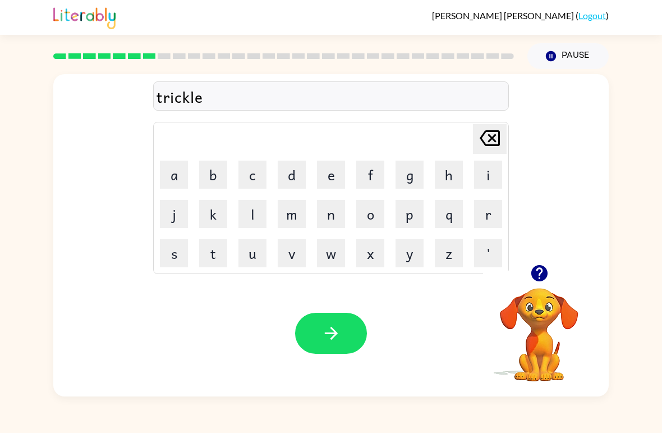
click at [327, 340] on icon "button" at bounding box center [332, 333] width 20 height 20
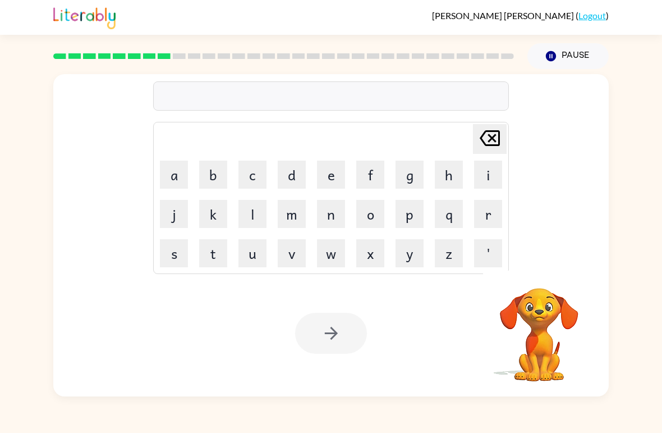
click at [293, 217] on button "m" at bounding box center [292, 214] width 28 height 28
click at [487, 172] on button "i" at bounding box center [488, 174] width 28 height 28
click at [486, 204] on button "r" at bounding box center [488, 214] width 28 height 28
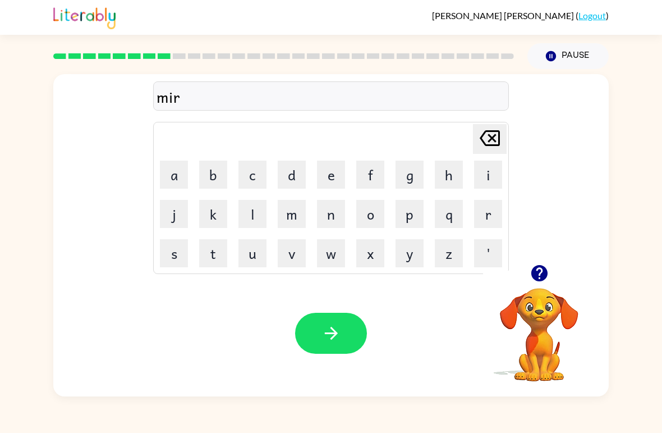
click at [178, 171] on button "a" at bounding box center [174, 174] width 28 height 28
click at [254, 173] on button "c" at bounding box center [253, 174] width 28 height 28
click at [211, 212] on button "k" at bounding box center [213, 214] width 28 height 28
click at [487, 210] on button "r" at bounding box center [488, 214] width 28 height 28
click at [490, 143] on icon "Delete Delete last character input" at bounding box center [489, 138] width 27 height 27
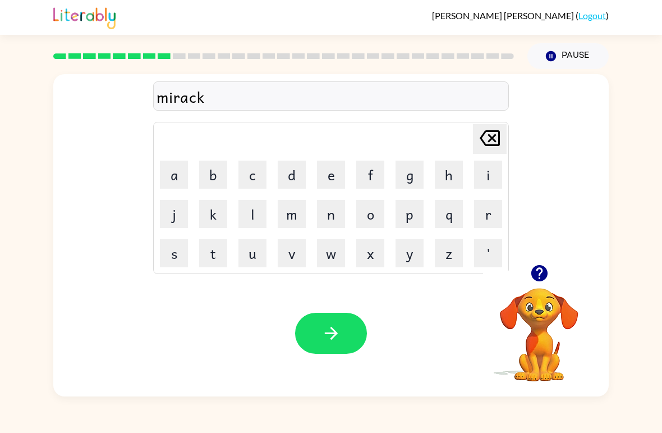
click at [248, 215] on button "l" at bounding box center [253, 214] width 28 height 28
click at [329, 170] on button "e" at bounding box center [331, 174] width 28 height 28
click at [324, 314] on button "button" at bounding box center [331, 333] width 72 height 41
click at [332, 215] on button "n" at bounding box center [331, 214] width 28 height 28
click at [485, 177] on button "i" at bounding box center [488, 174] width 28 height 28
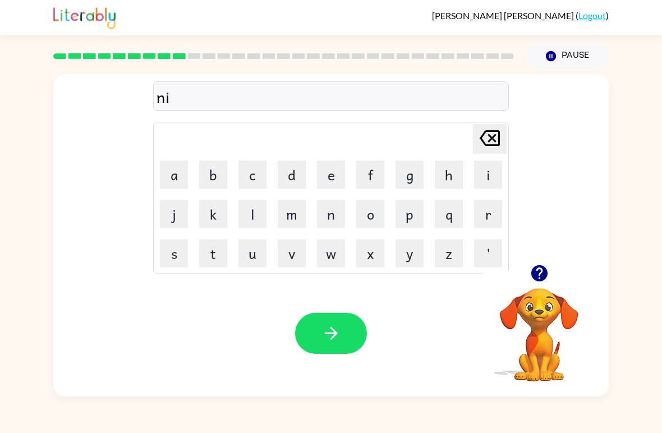
click at [295, 216] on button "m" at bounding box center [292, 214] width 28 height 28
click at [217, 174] on button "b" at bounding box center [213, 174] width 28 height 28
click at [248, 205] on button "l" at bounding box center [253, 214] width 28 height 28
click at [334, 175] on button "e" at bounding box center [331, 174] width 28 height 28
click at [322, 314] on button "button" at bounding box center [331, 333] width 72 height 41
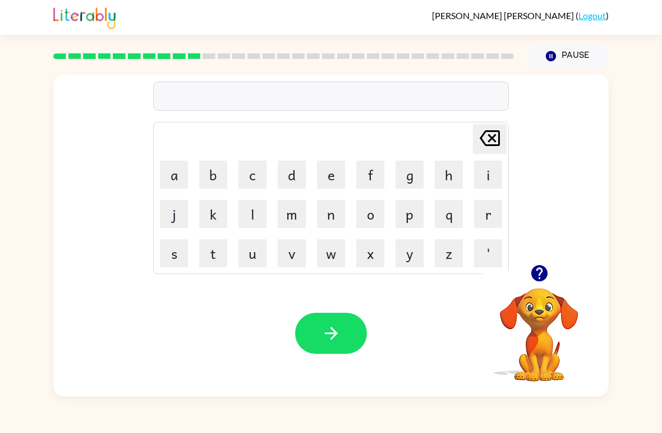
click at [374, 213] on button "o" at bounding box center [370, 214] width 28 height 28
click at [331, 217] on button "n" at bounding box center [331, 214] width 28 height 28
click at [372, 178] on button "f" at bounding box center [370, 174] width 28 height 28
click at [373, 216] on button "o" at bounding box center [370, 214] width 28 height 28
click at [255, 210] on button "l" at bounding box center [253, 214] width 28 height 28
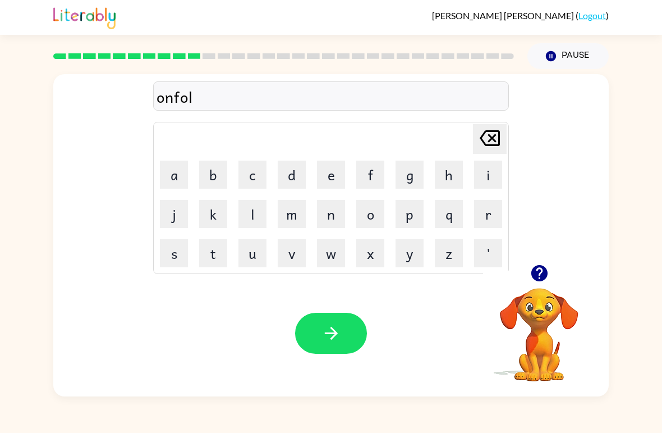
click at [293, 176] on button "d" at bounding box center [292, 174] width 28 height 28
click at [327, 314] on button "button" at bounding box center [331, 333] width 72 height 41
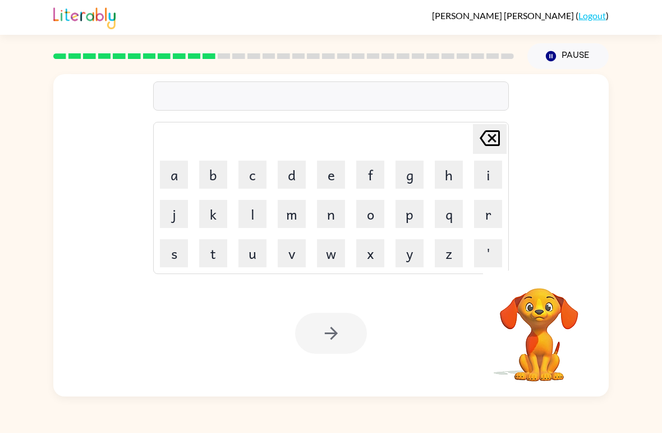
click at [293, 254] on button "v" at bounding box center [292, 253] width 28 height 28
click at [365, 211] on button "o" at bounding box center [370, 214] width 28 height 28
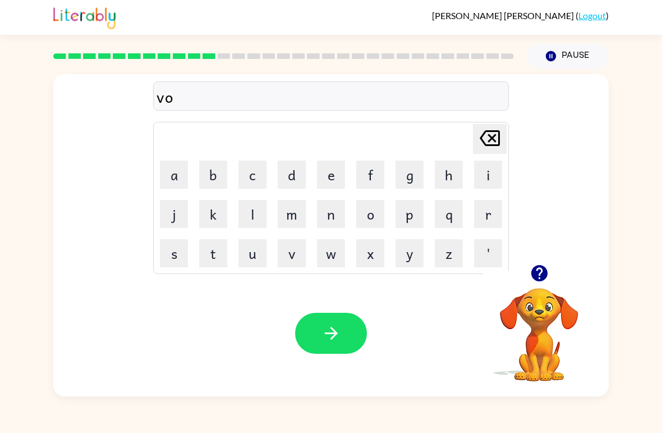
click at [213, 254] on button "t" at bounding box center [213, 253] width 28 height 28
click at [332, 175] on button "e" at bounding box center [331, 174] width 28 height 28
click at [330, 323] on button "button" at bounding box center [331, 333] width 72 height 41
click at [214, 171] on button "b" at bounding box center [213, 174] width 28 height 28
click at [327, 173] on button "e" at bounding box center [331, 174] width 28 height 28
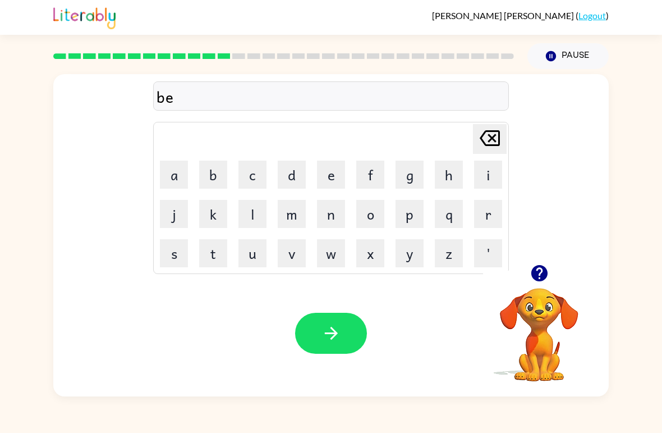
click at [249, 173] on button "c" at bounding box center [253, 174] width 28 height 28
click at [485, 135] on icon "Delete Delete last character input" at bounding box center [489, 138] width 27 height 27
click at [288, 175] on button "d" at bounding box center [292, 174] width 28 height 28
click at [219, 250] on button "t" at bounding box center [213, 253] width 28 height 28
click at [485, 178] on button "i" at bounding box center [488, 174] width 28 height 28
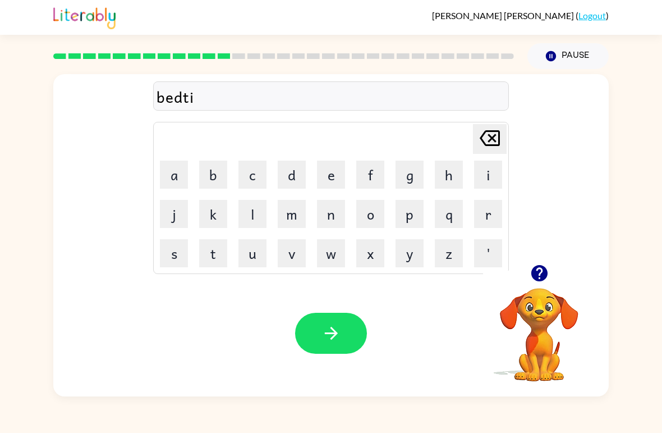
click at [293, 222] on button "m" at bounding box center [292, 214] width 28 height 28
click at [327, 172] on button "e" at bounding box center [331, 174] width 28 height 28
click at [342, 316] on button "button" at bounding box center [331, 333] width 72 height 41
click at [367, 176] on button "f" at bounding box center [370, 174] width 28 height 28
click at [483, 168] on button "i" at bounding box center [488, 174] width 28 height 28
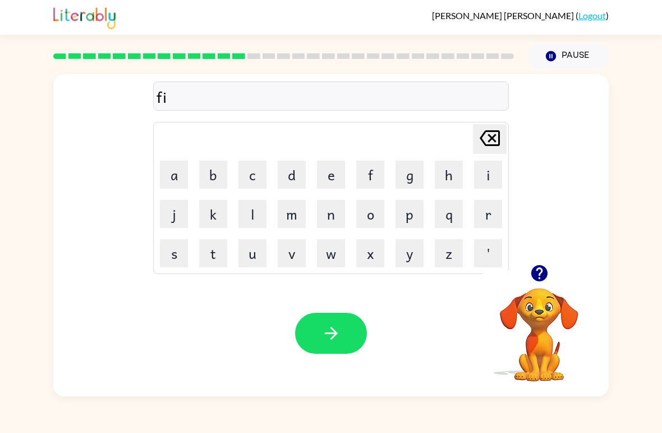
click at [209, 258] on button "t" at bounding box center [213, 253] width 28 height 28
click at [335, 212] on button "n" at bounding box center [331, 214] width 28 height 28
click at [330, 177] on button "e" at bounding box center [331, 174] width 28 height 28
click at [184, 244] on button "s" at bounding box center [174, 253] width 28 height 28
click at [194, 249] on table "Delete Delete last character input a b c d e f g h i j k l m n o p q r s t u v …" at bounding box center [331, 197] width 355 height 151
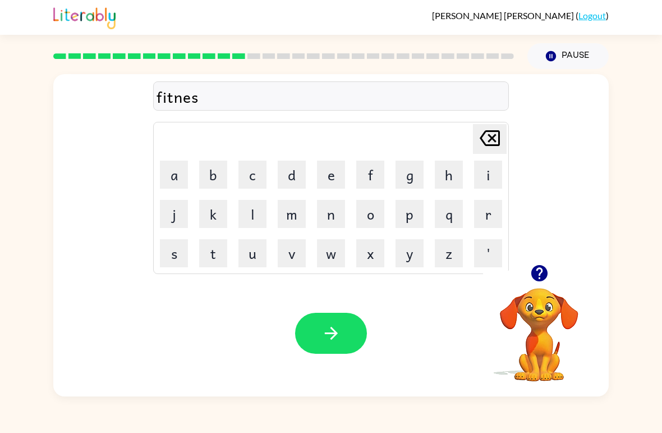
click at [175, 247] on button "s" at bounding box center [174, 253] width 28 height 28
click at [340, 325] on icon "button" at bounding box center [332, 333] width 20 height 20
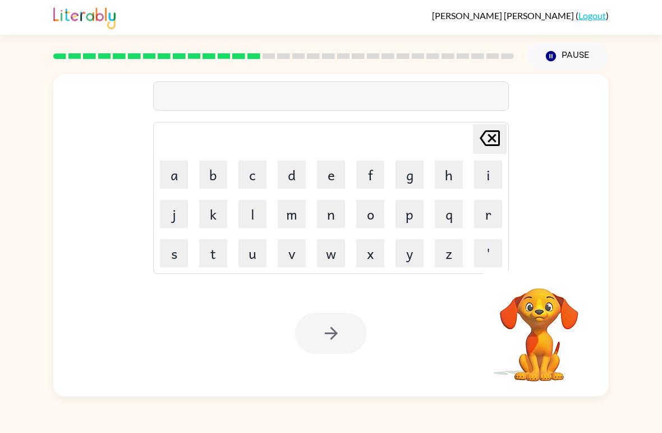
click at [290, 177] on button "d" at bounding box center [292, 174] width 28 height 28
click at [330, 176] on button "e" at bounding box center [331, 174] width 28 height 28
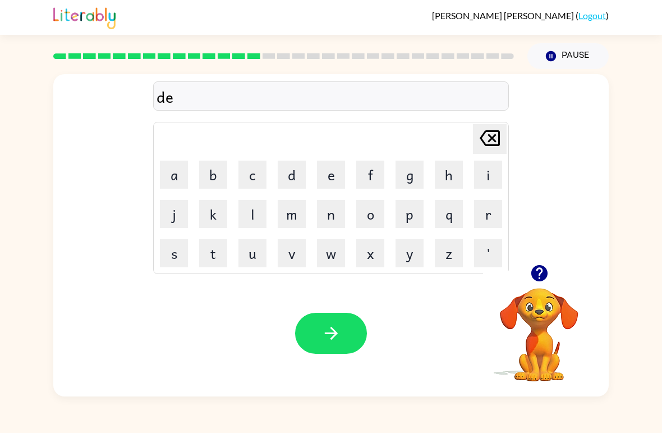
click at [243, 208] on button "l" at bounding box center [253, 214] width 28 height 28
click at [255, 210] on button "l" at bounding box center [253, 214] width 28 height 28
click at [487, 136] on icon "Delete Delete last character input" at bounding box center [489, 138] width 27 height 27
click at [405, 251] on button "y" at bounding box center [410, 253] width 28 height 28
click at [322, 329] on icon "button" at bounding box center [332, 333] width 20 height 20
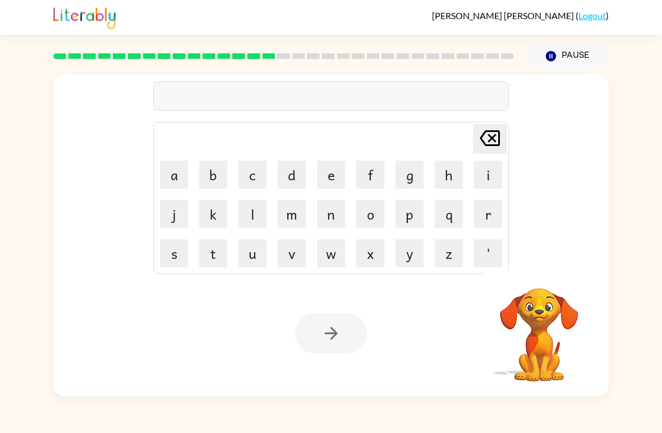
click at [575, 58] on button "Pause Pause" at bounding box center [568, 56] width 81 height 26
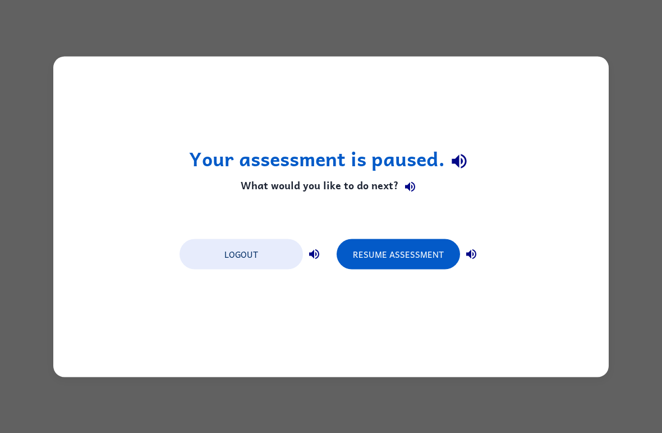
click at [234, 257] on button "Logout" at bounding box center [241, 254] width 123 height 30
